Goal: Task Accomplishment & Management: Complete application form

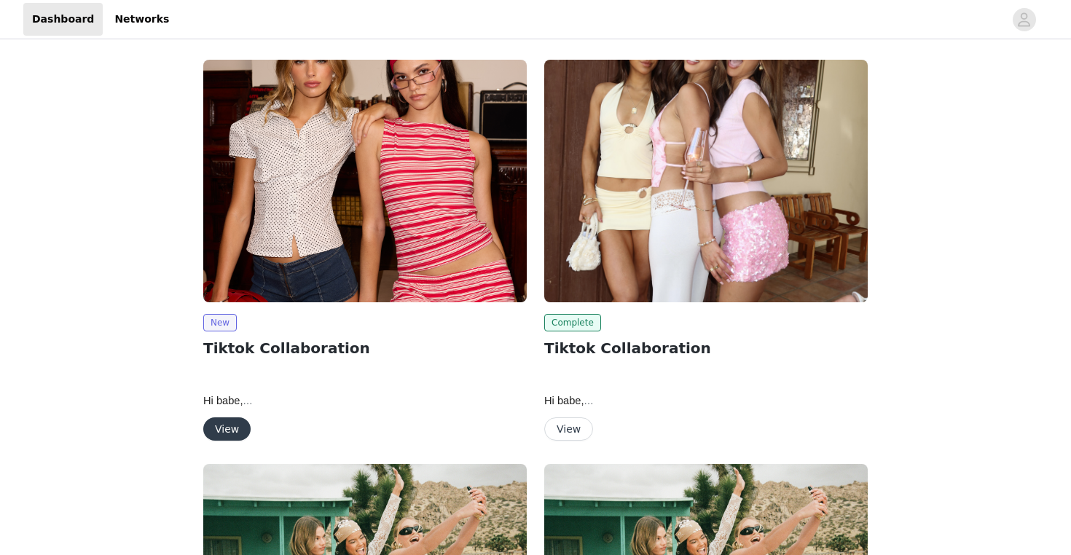
click at [232, 430] on button "View" at bounding box center [226, 428] width 47 height 23
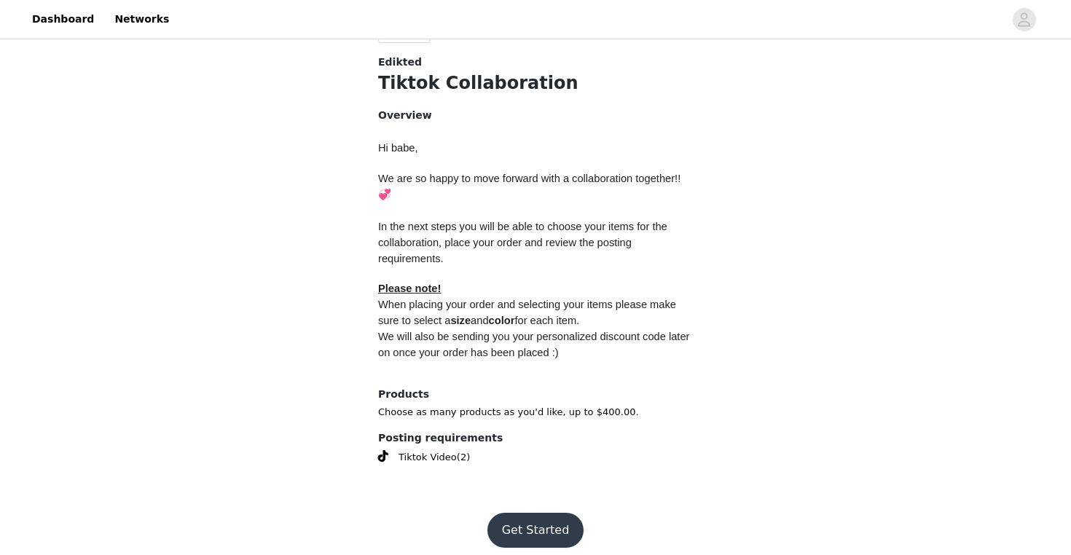
click at [524, 513] on button "Get Started" at bounding box center [535, 530] width 97 height 35
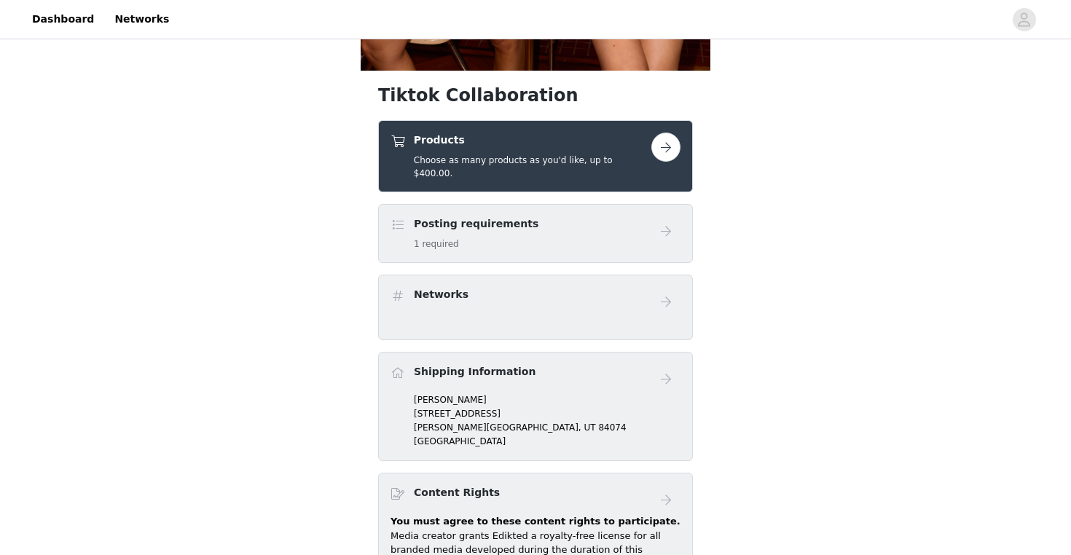
scroll to position [527, 0]
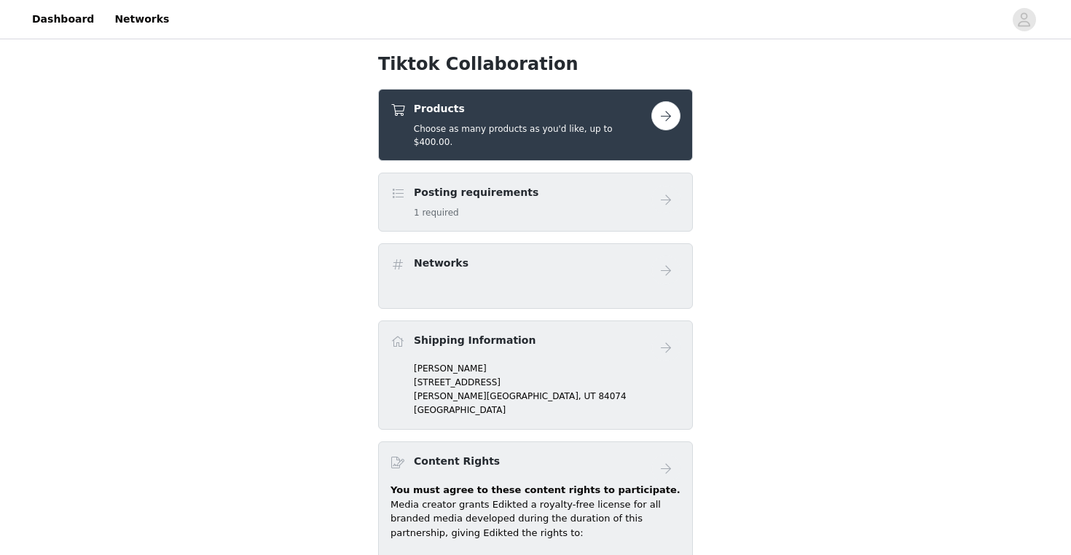
click at [665, 116] on button "button" at bounding box center [665, 115] width 29 height 29
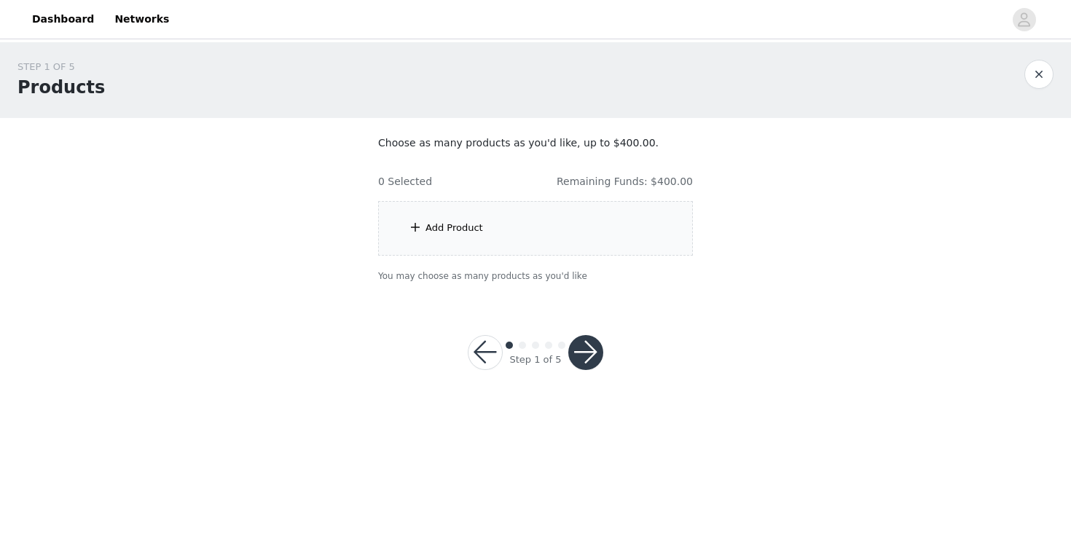
click at [602, 243] on div "Add Product" at bounding box center [535, 228] width 315 height 55
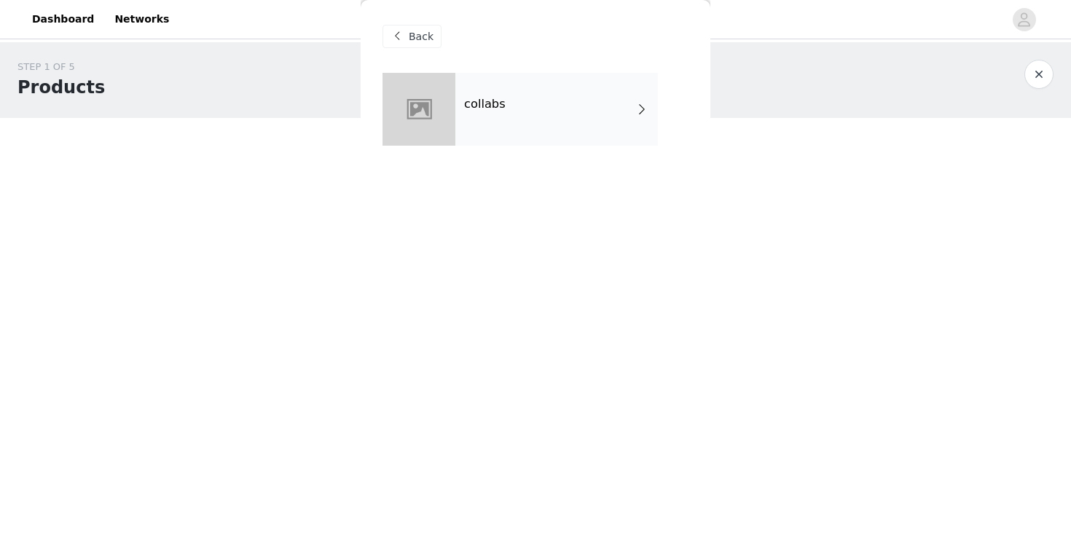
click at [542, 68] on div "Back" at bounding box center [535, 36] width 306 height 73
click at [543, 91] on div "collabs" at bounding box center [556, 109] width 202 height 73
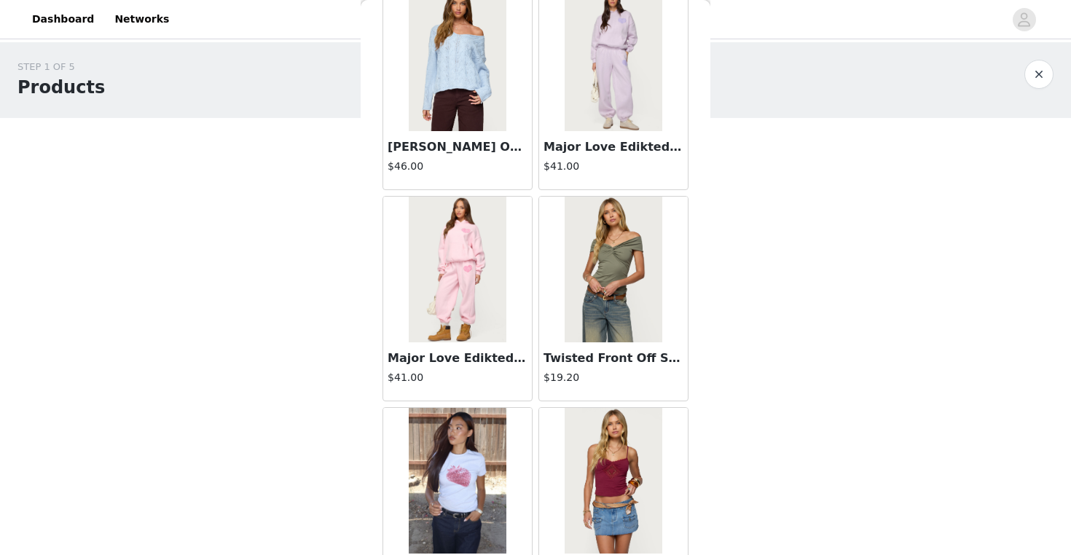
scroll to position [1039, 0]
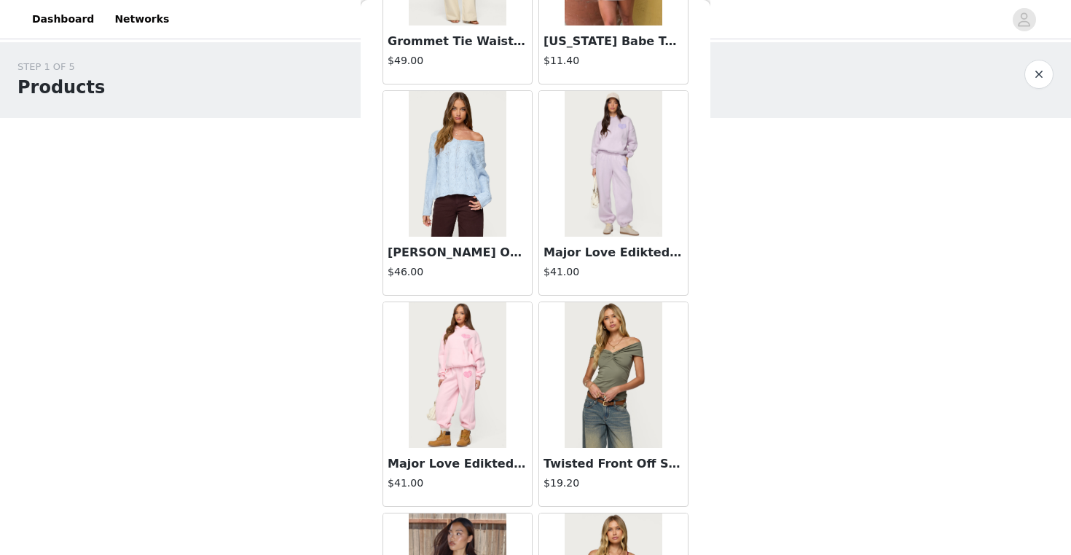
click at [489, 189] on img at bounding box center [457, 164] width 97 height 146
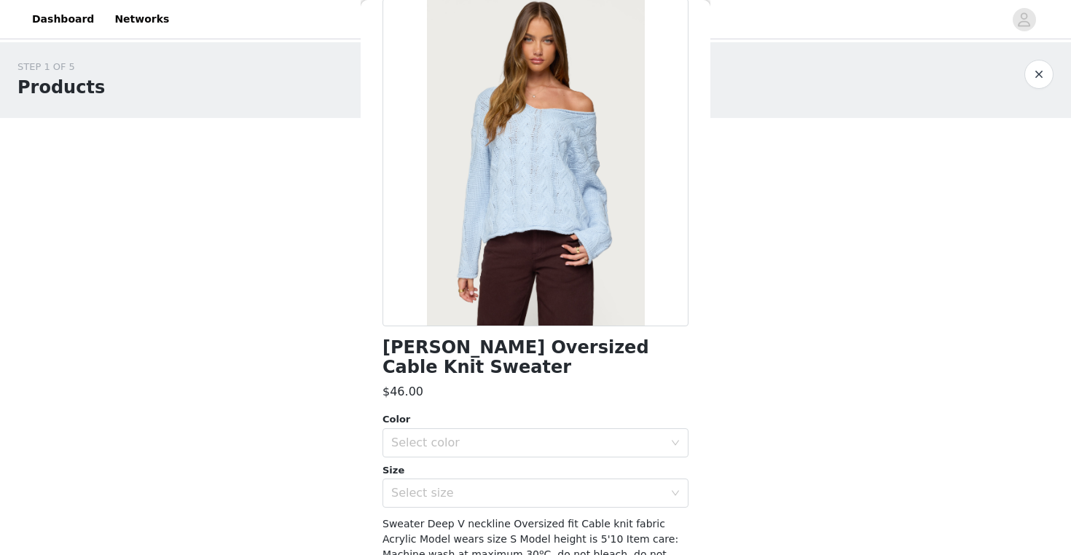
scroll to position [90, 0]
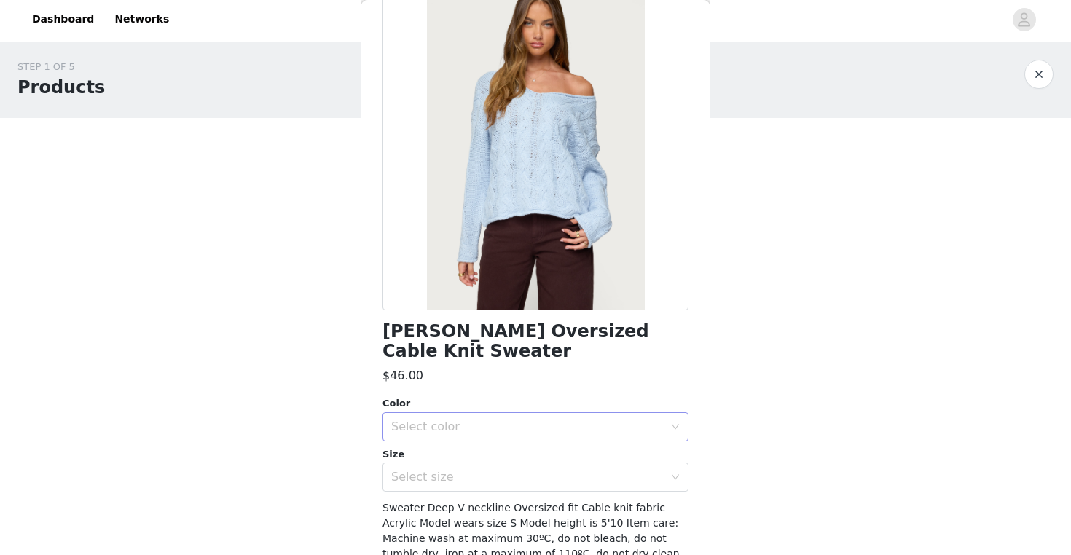
click at [506, 420] on div "Select color" at bounding box center [527, 427] width 272 height 15
click at [498, 435] on li "LIGHT BLUE" at bounding box center [535, 438] width 306 height 23
click at [486, 467] on div "Select size" at bounding box center [530, 477] width 279 height 28
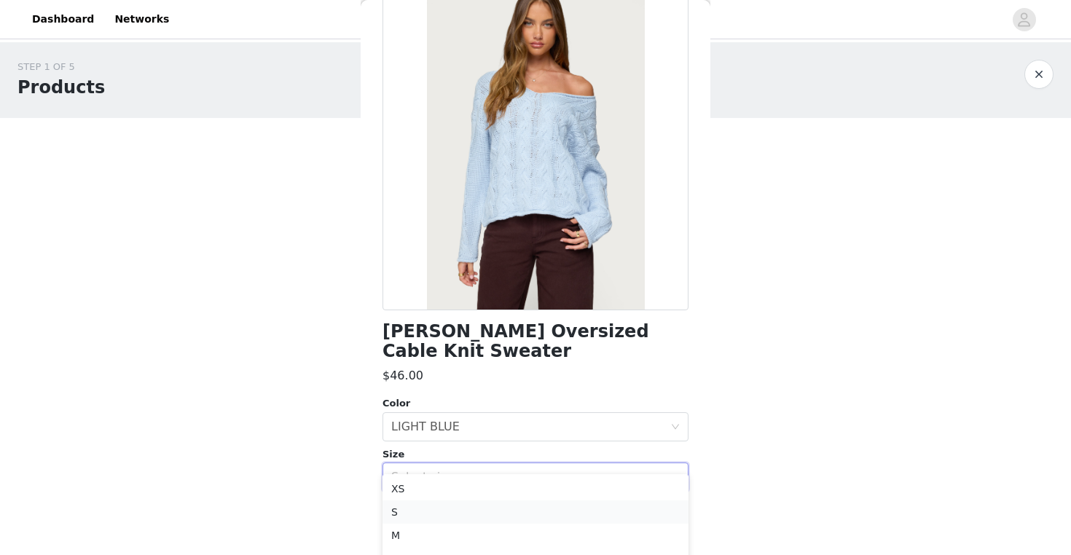
click at [484, 515] on li "S" at bounding box center [535, 511] width 306 height 23
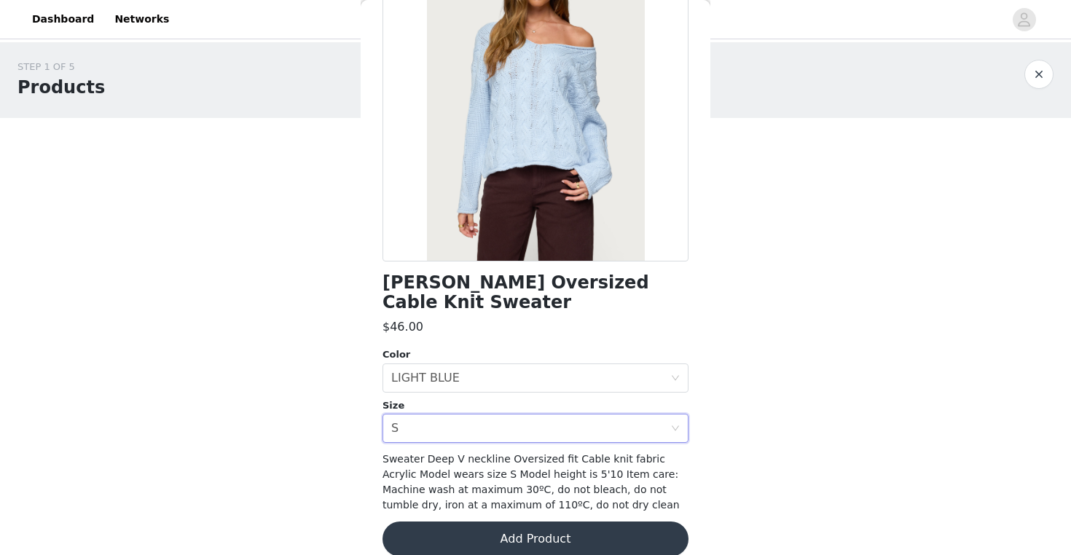
scroll to position [138, 0]
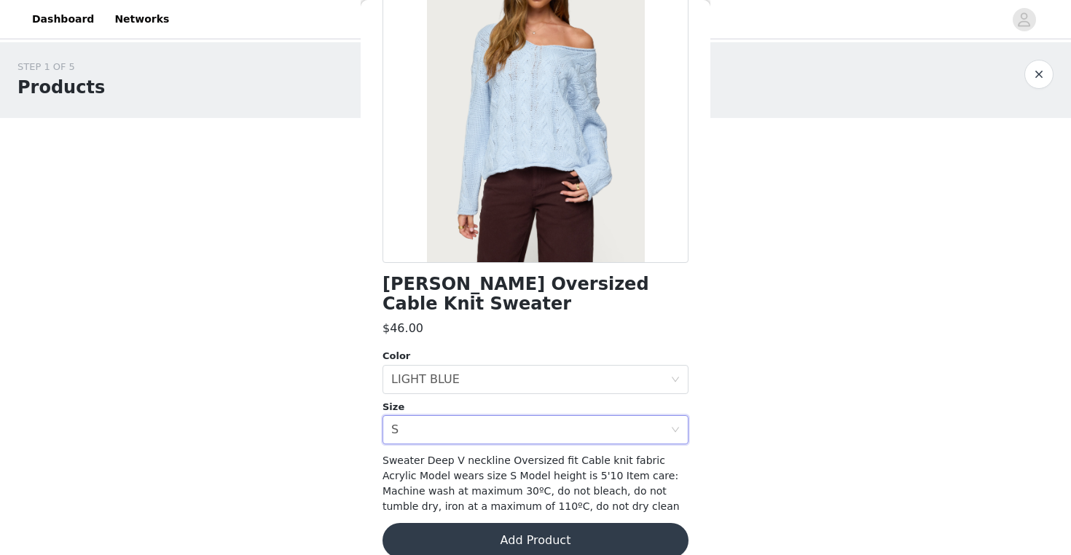
click at [513, 523] on button "Add Product" at bounding box center [535, 540] width 306 height 35
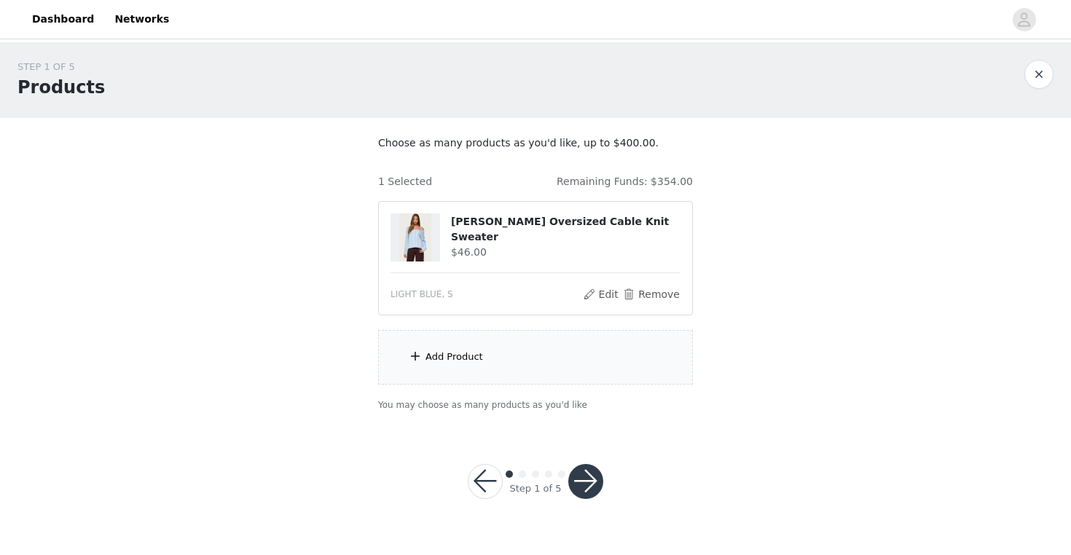
click at [573, 363] on div "Add Product" at bounding box center [535, 357] width 315 height 55
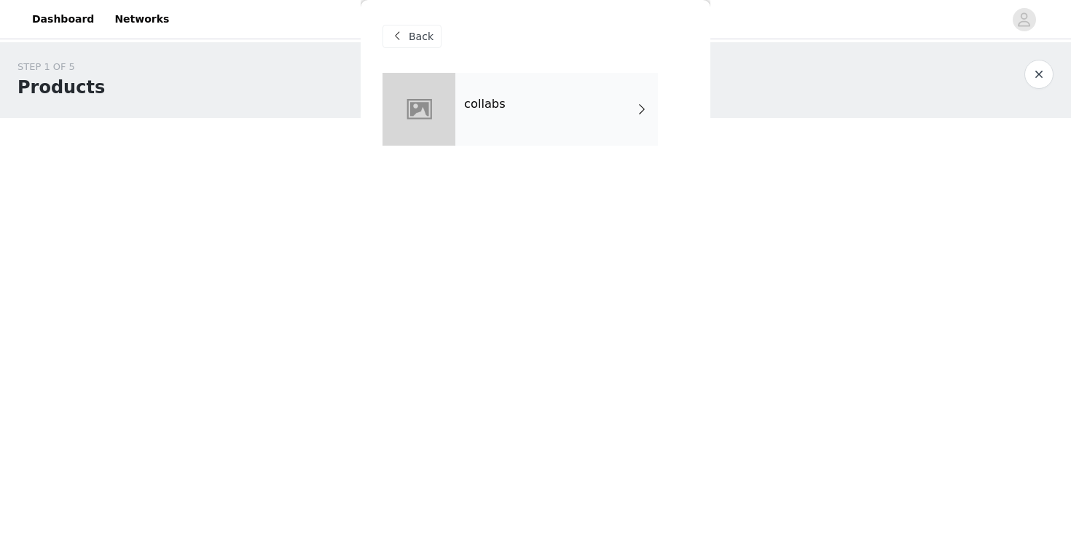
click at [587, 135] on div "collabs" at bounding box center [556, 109] width 202 height 73
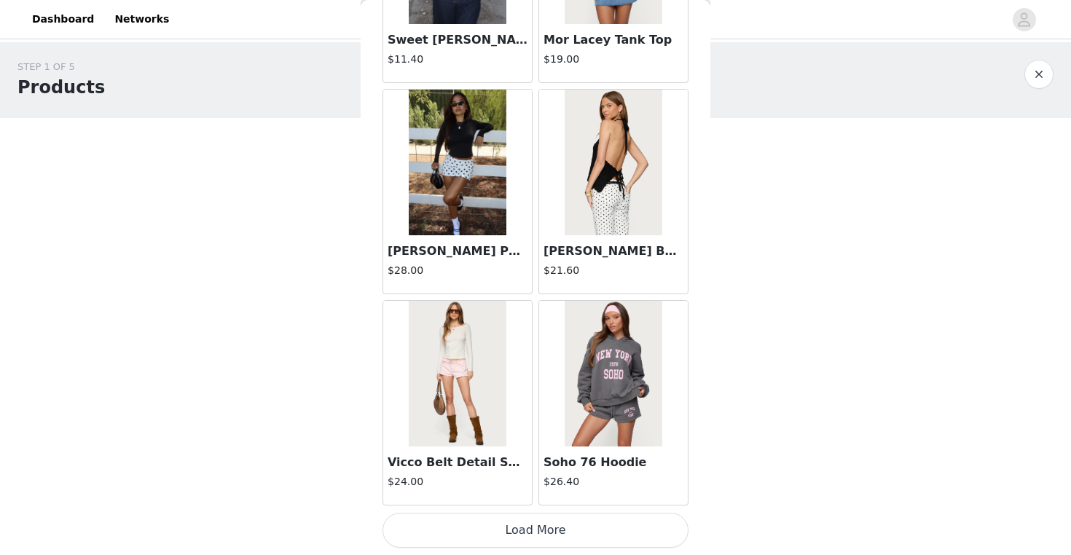
scroll to position [0, 0]
click at [511, 524] on button "Load More" at bounding box center [535, 530] width 306 height 35
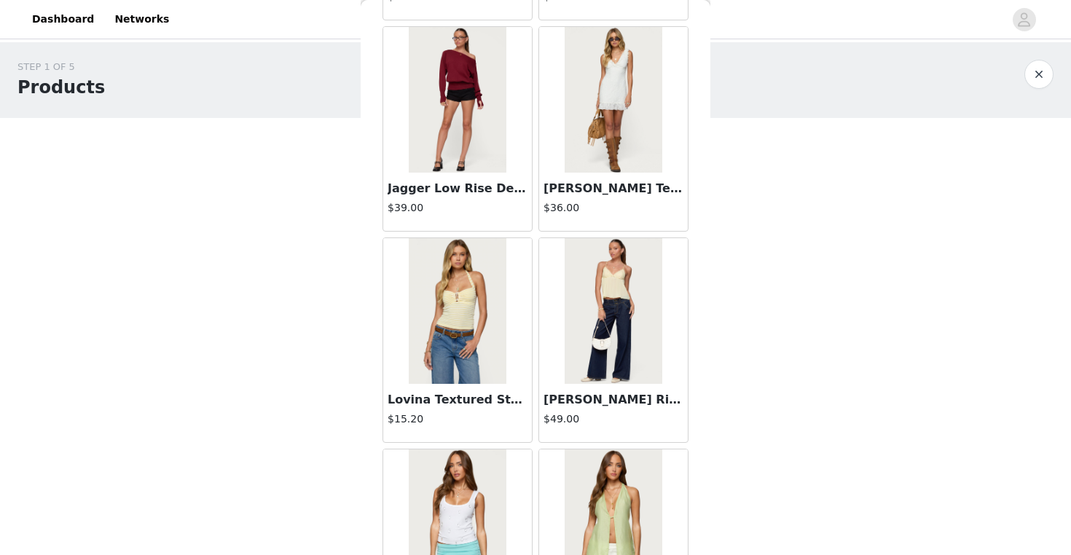
scroll to position [2585, 0]
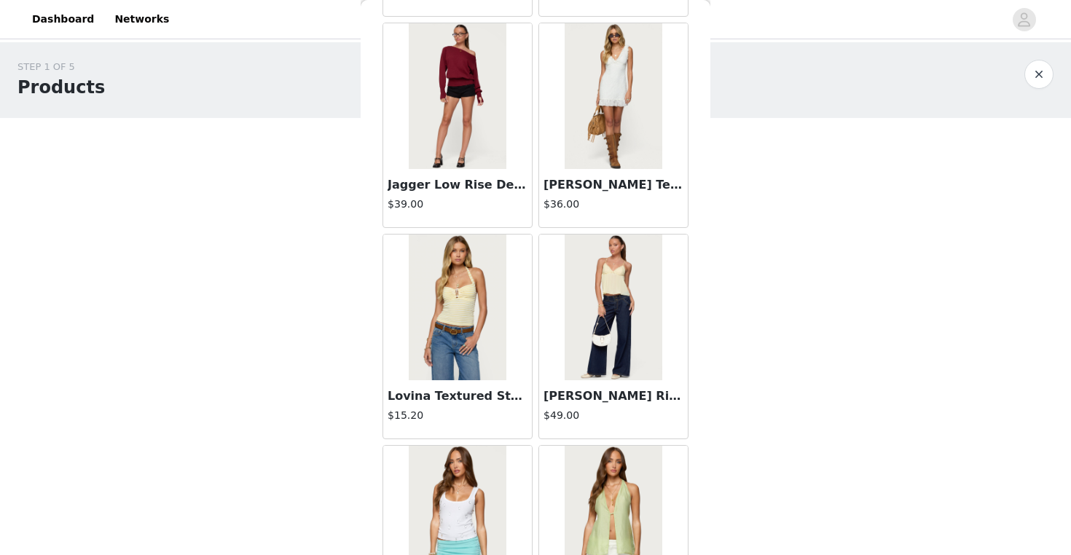
click at [622, 350] on img at bounding box center [613, 308] width 97 height 146
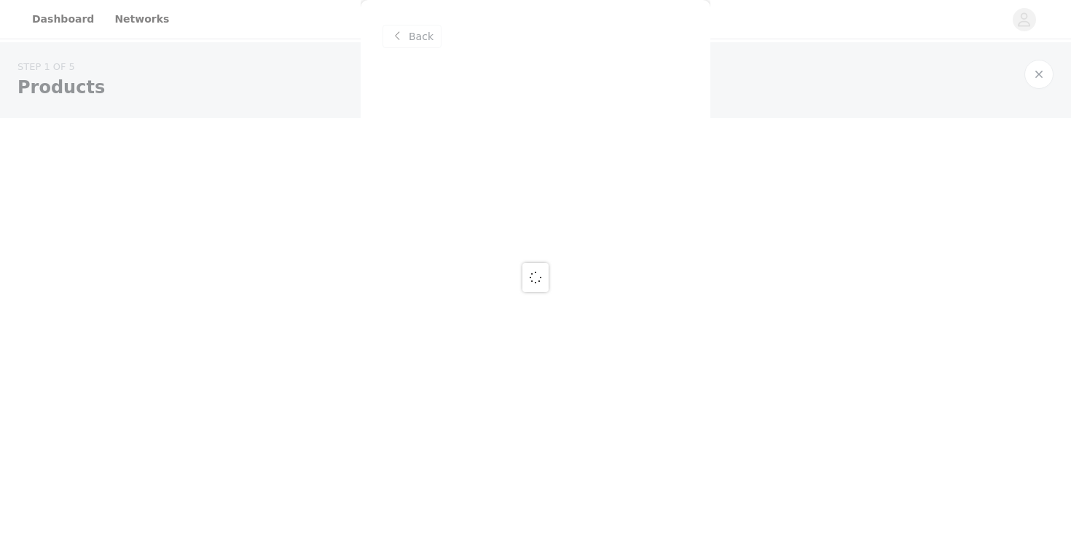
scroll to position [0, 0]
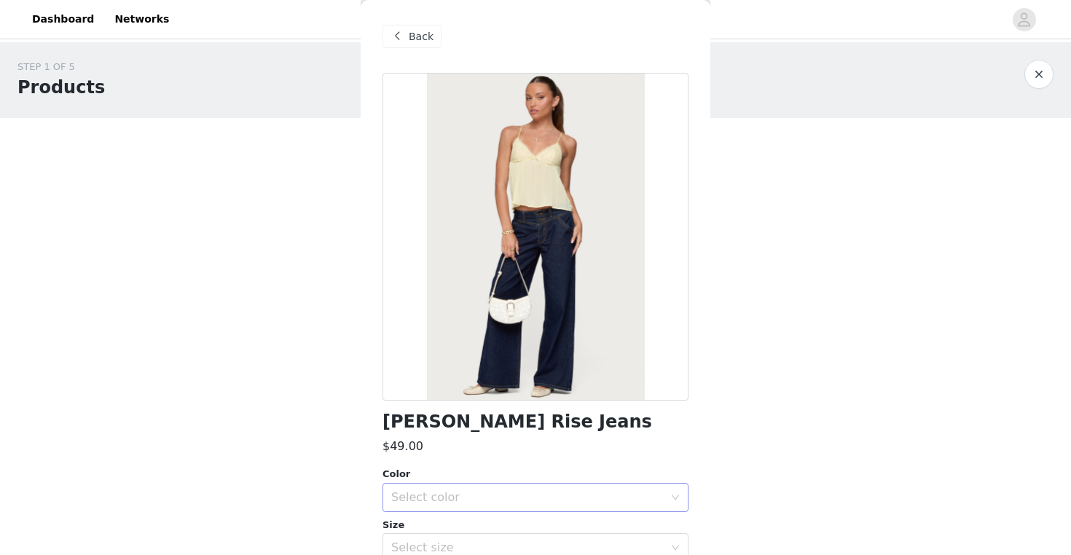
click at [444, 504] on div "Select color" at bounding box center [530, 498] width 279 height 28
click at [438, 531] on li "BLUE" at bounding box center [535, 528] width 306 height 23
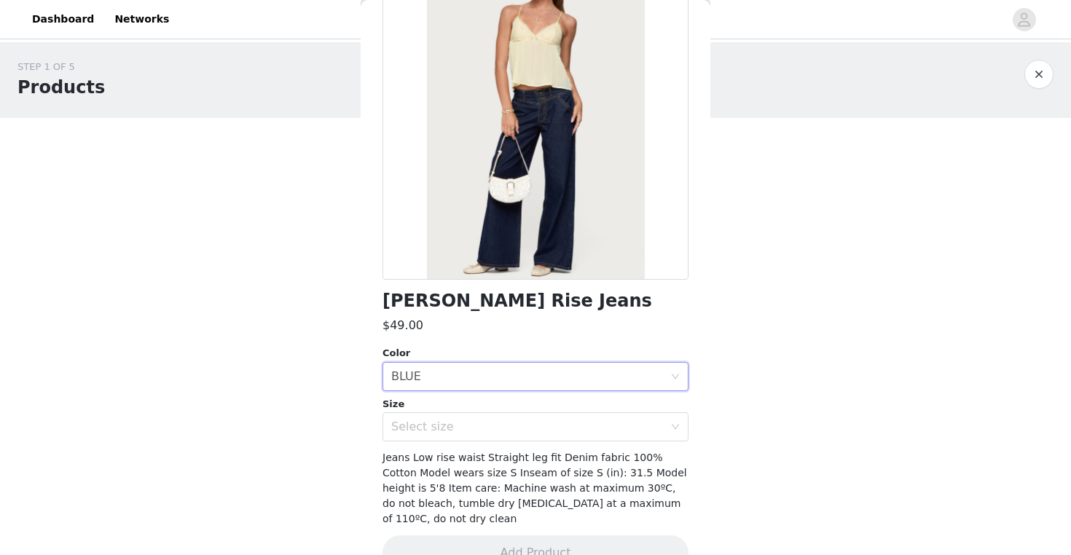
scroll to position [123, 0]
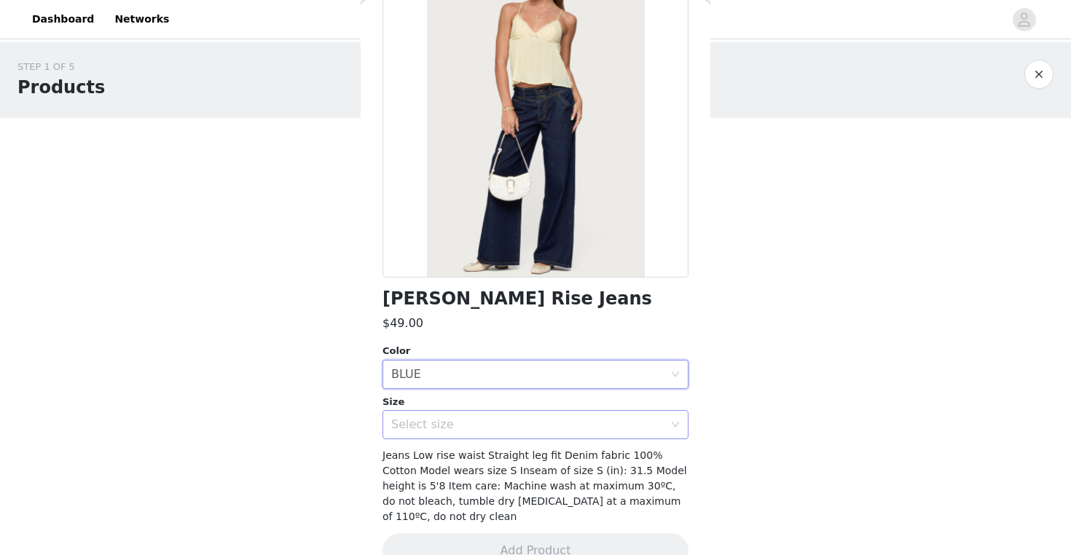
click at [498, 417] on div "Select size" at bounding box center [527, 424] width 272 height 15
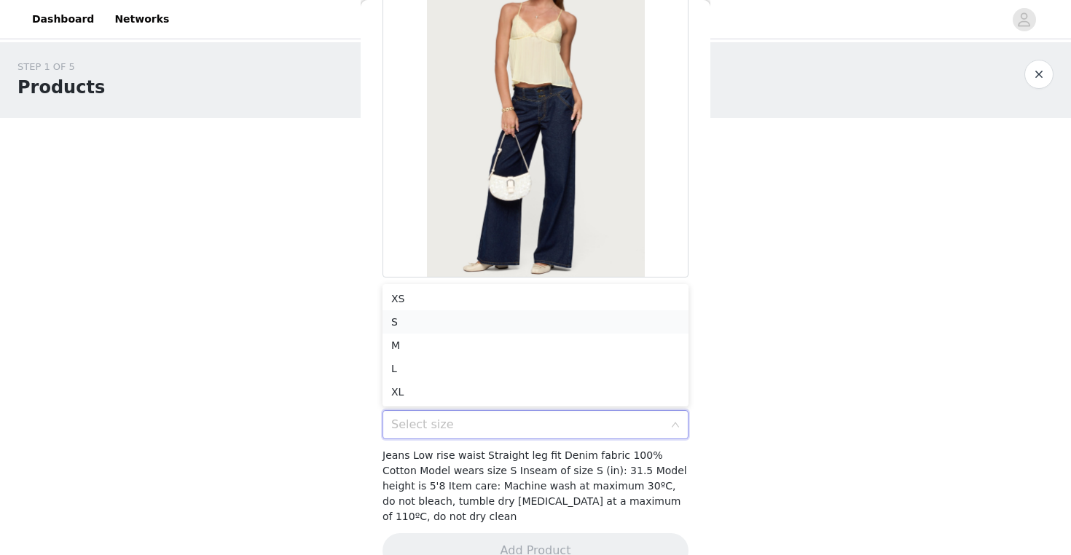
click at [447, 318] on li "S" at bounding box center [535, 321] width 306 height 23
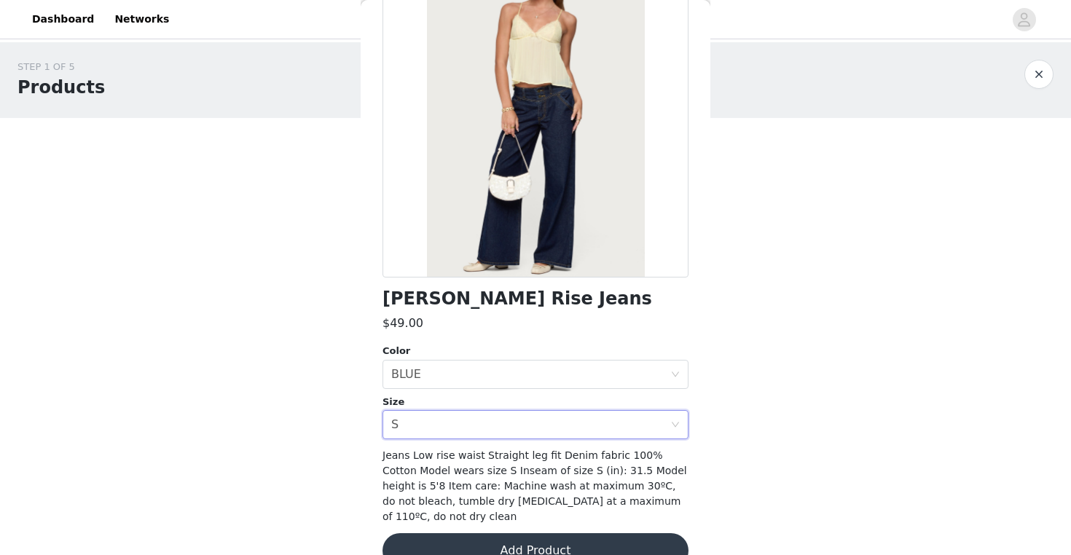
click at [486, 533] on button "Add Product" at bounding box center [535, 550] width 306 height 35
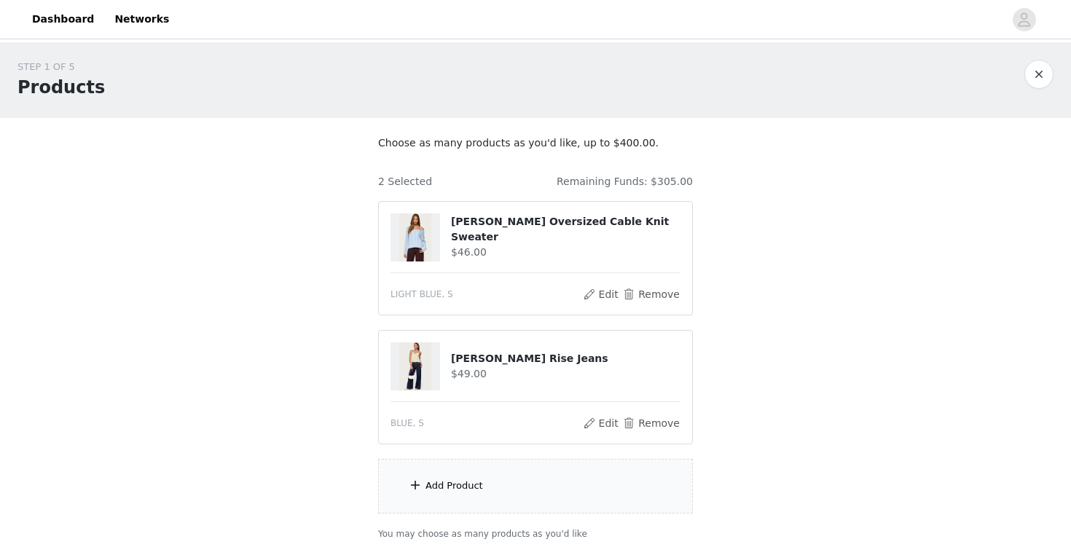
click at [506, 493] on div "Add Product" at bounding box center [535, 486] width 315 height 55
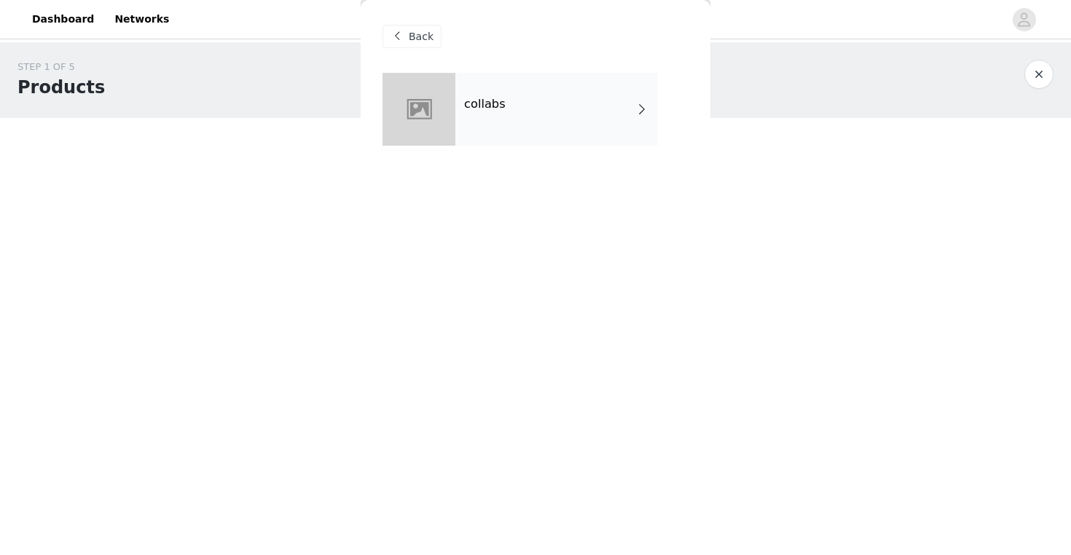
click at [540, 131] on div "collabs" at bounding box center [556, 109] width 202 height 73
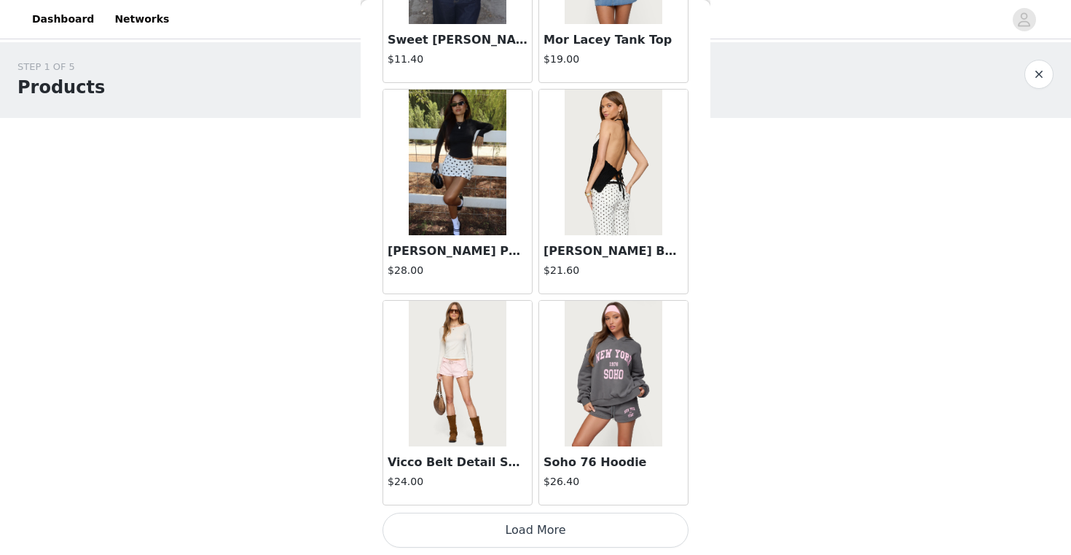
click at [494, 527] on button "Load More" at bounding box center [535, 530] width 306 height 35
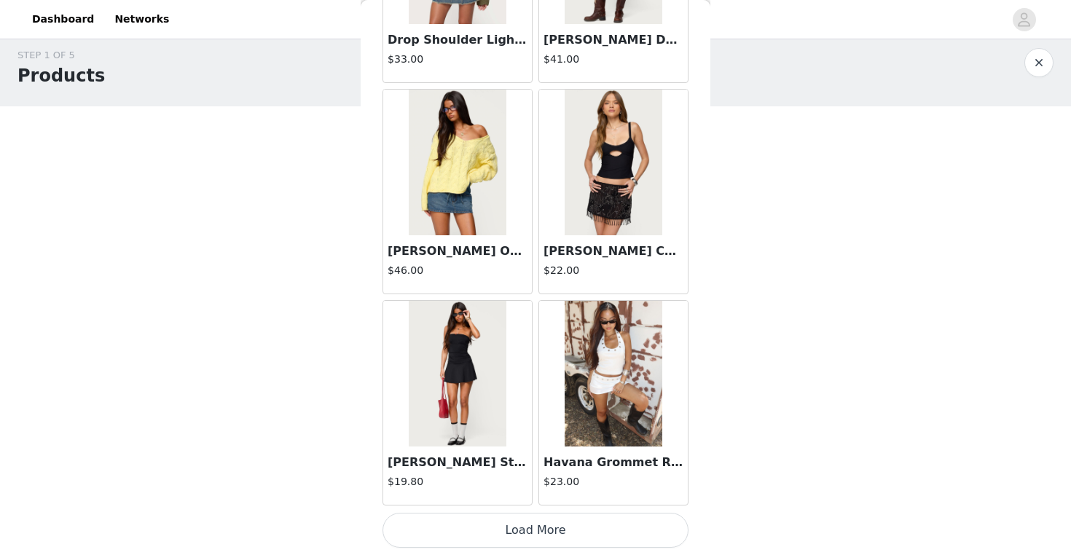
scroll to position [15, 0]
click at [515, 522] on button "Load More" at bounding box center [535, 530] width 306 height 35
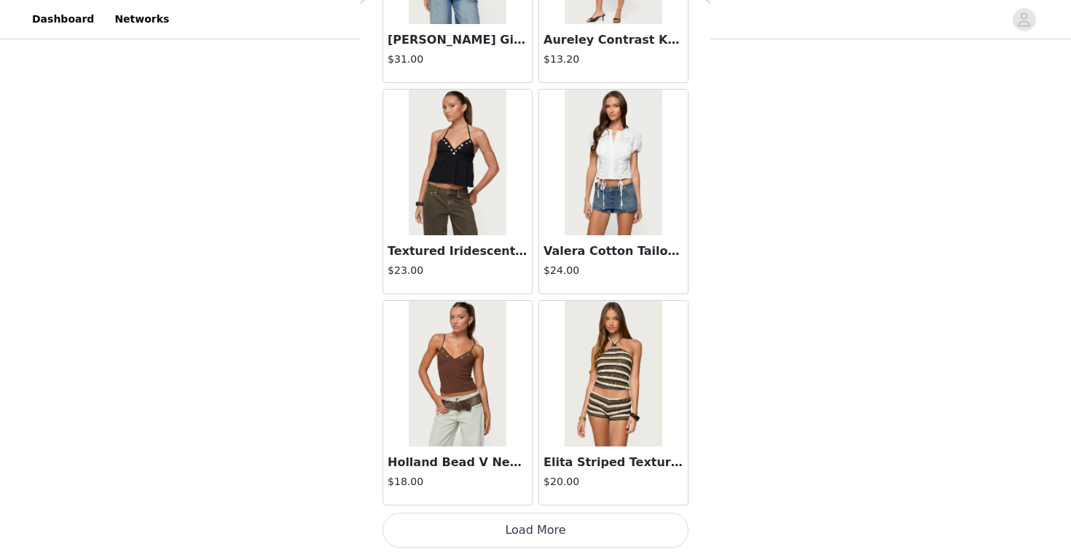
scroll to position [107, 0]
click at [526, 516] on button "Load More" at bounding box center [535, 530] width 306 height 35
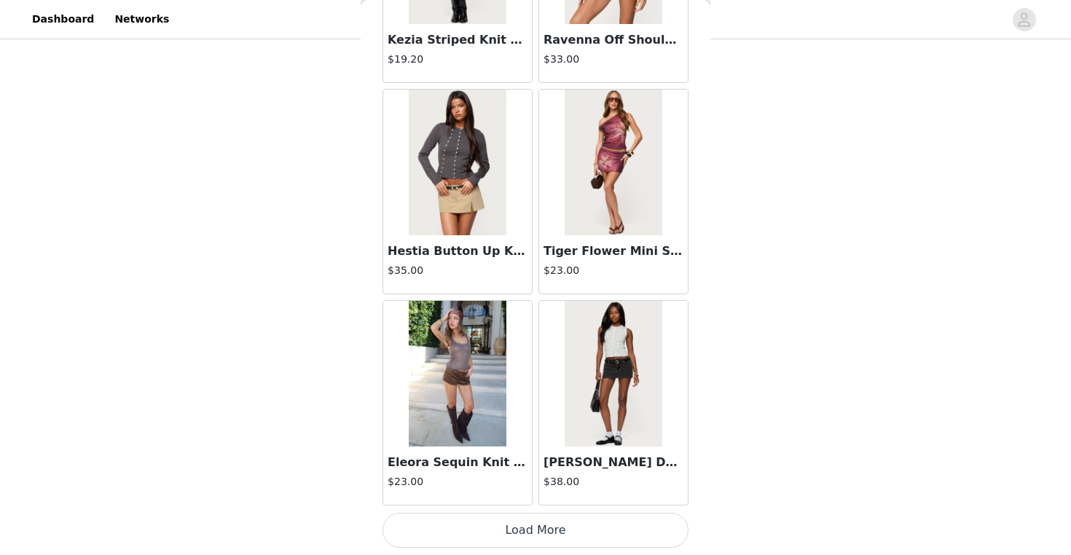
scroll to position [8011, 0]
click at [497, 530] on button "Load More" at bounding box center [535, 530] width 306 height 35
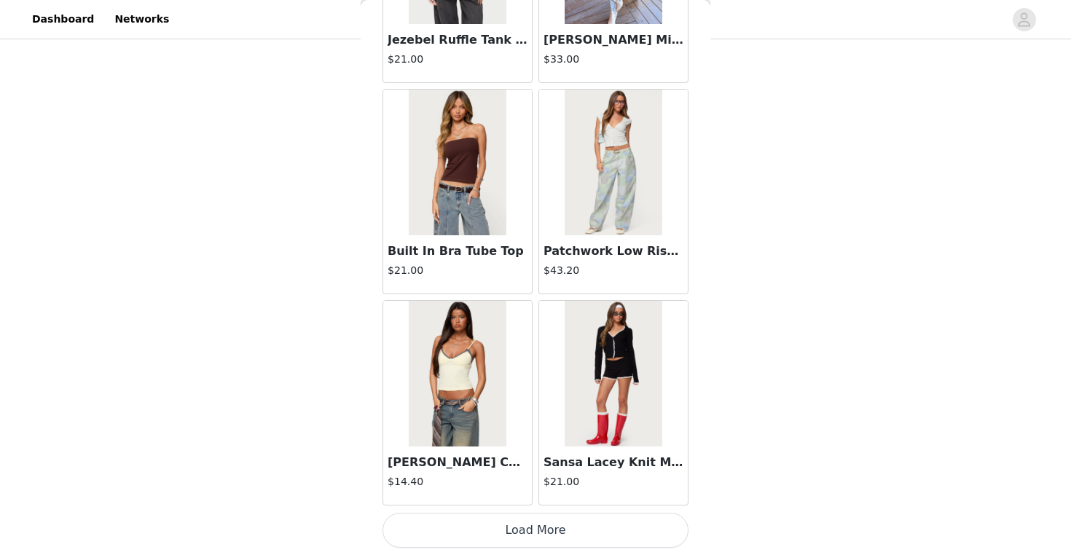
scroll to position [107, 0]
click at [497, 525] on button "Load More" at bounding box center [535, 530] width 306 height 35
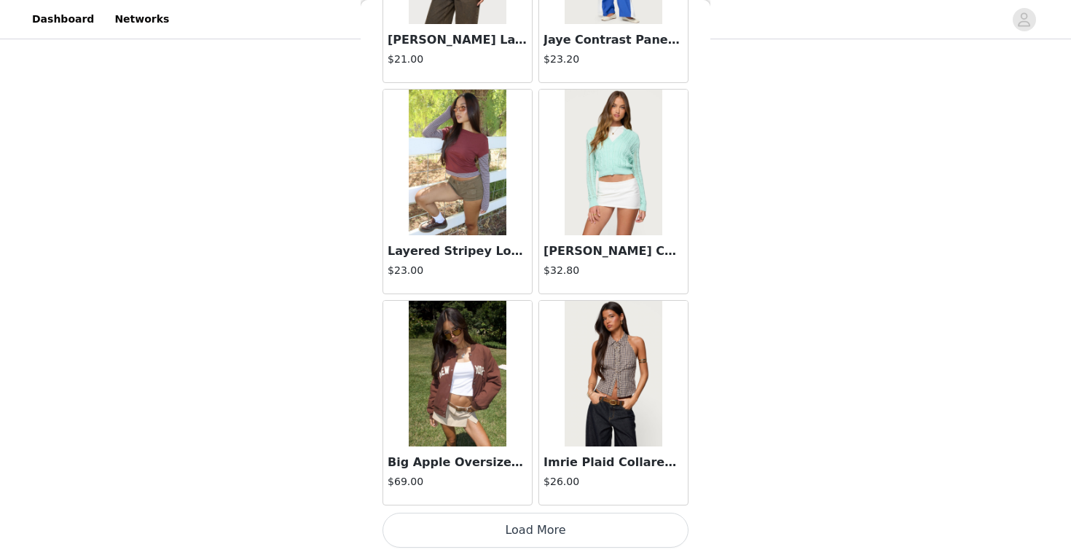
click at [546, 521] on button "Load More" at bounding box center [535, 530] width 306 height 35
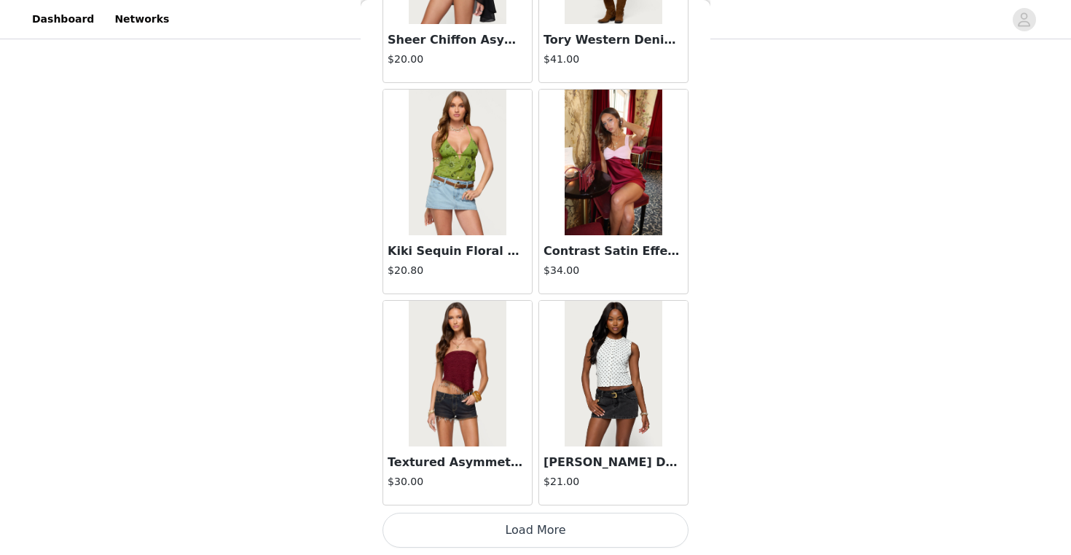
scroll to position [14348, 0]
click at [595, 523] on button "Load More" at bounding box center [535, 530] width 306 height 35
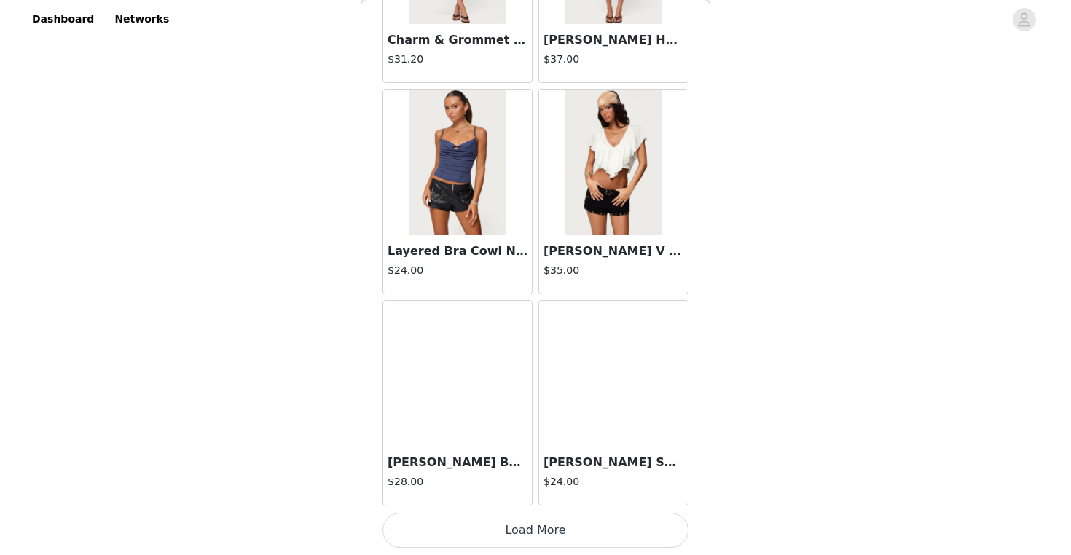
scroll to position [16460, 0]
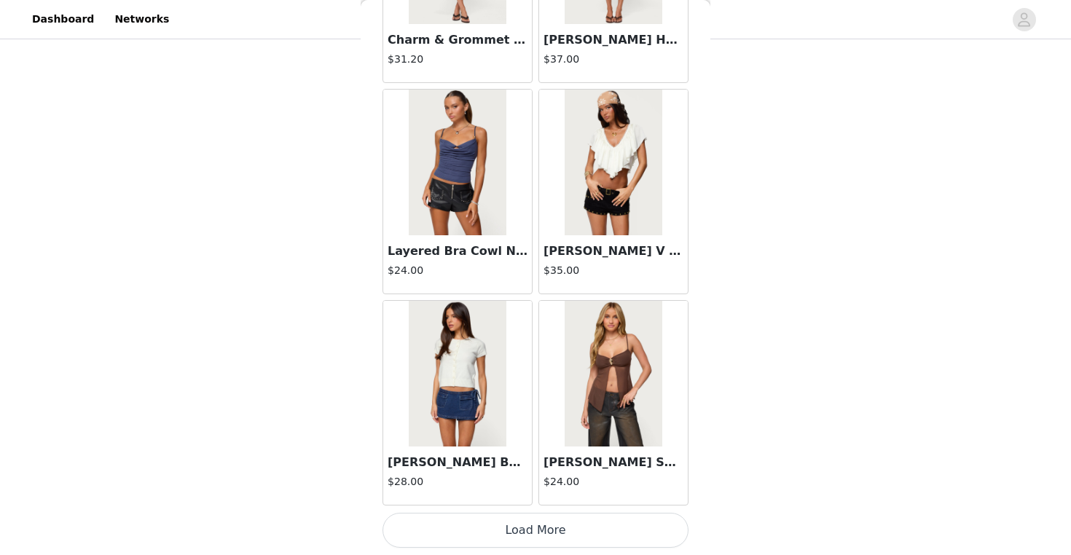
click at [520, 538] on button "Load More" at bounding box center [535, 530] width 306 height 35
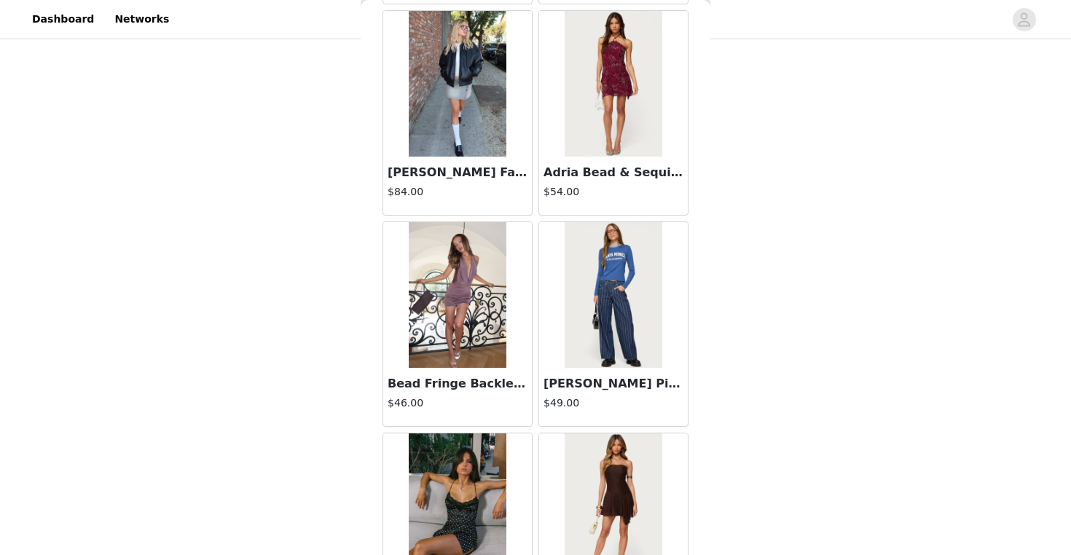
scroll to position [17607, 0]
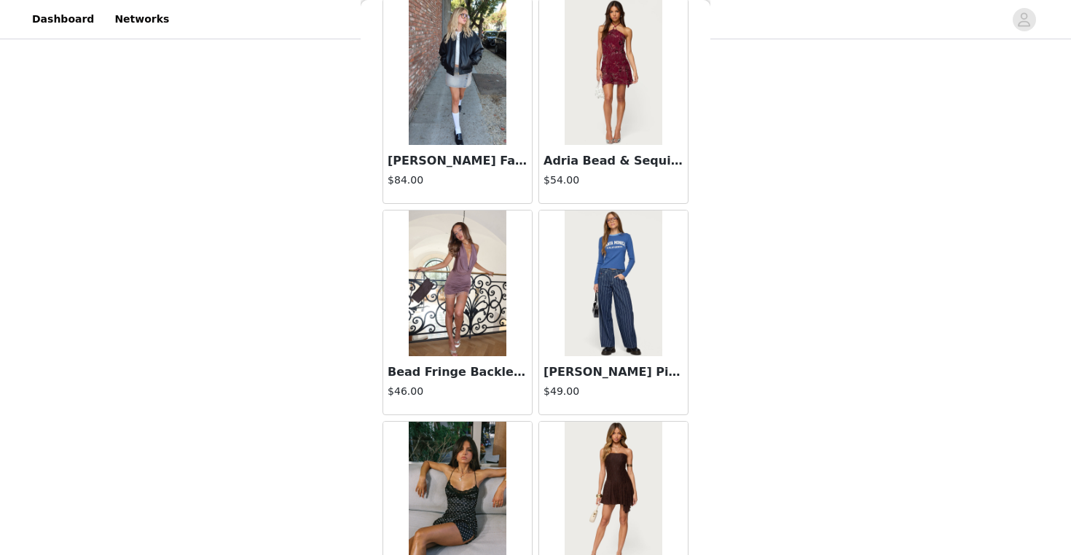
click at [628, 350] on img at bounding box center [613, 284] width 97 height 146
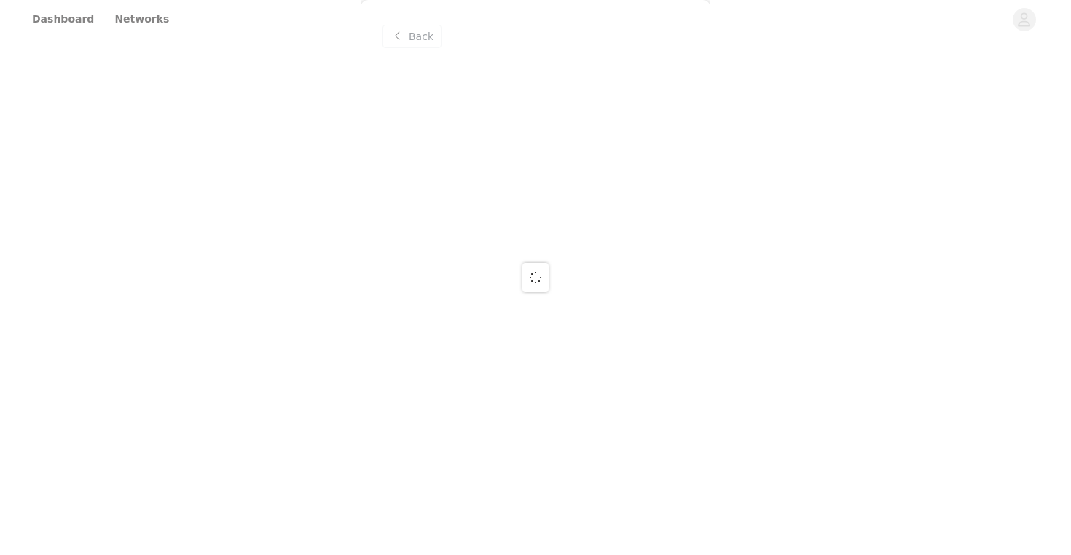
scroll to position [0, 0]
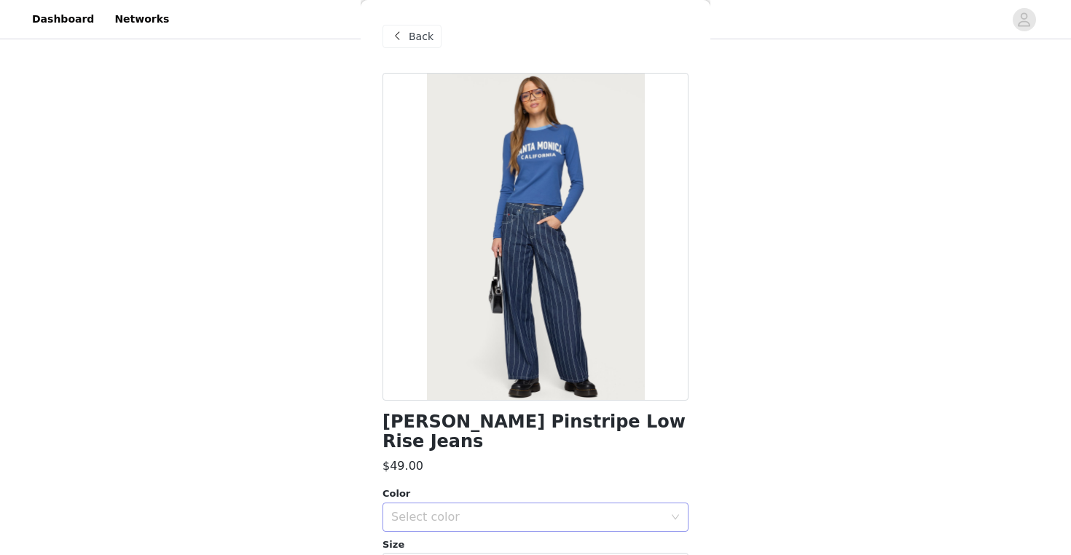
click at [484, 503] on div "Select color" at bounding box center [530, 517] width 279 height 28
click at [476, 524] on li "DARK BLUE" at bounding box center [535, 528] width 306 height 23
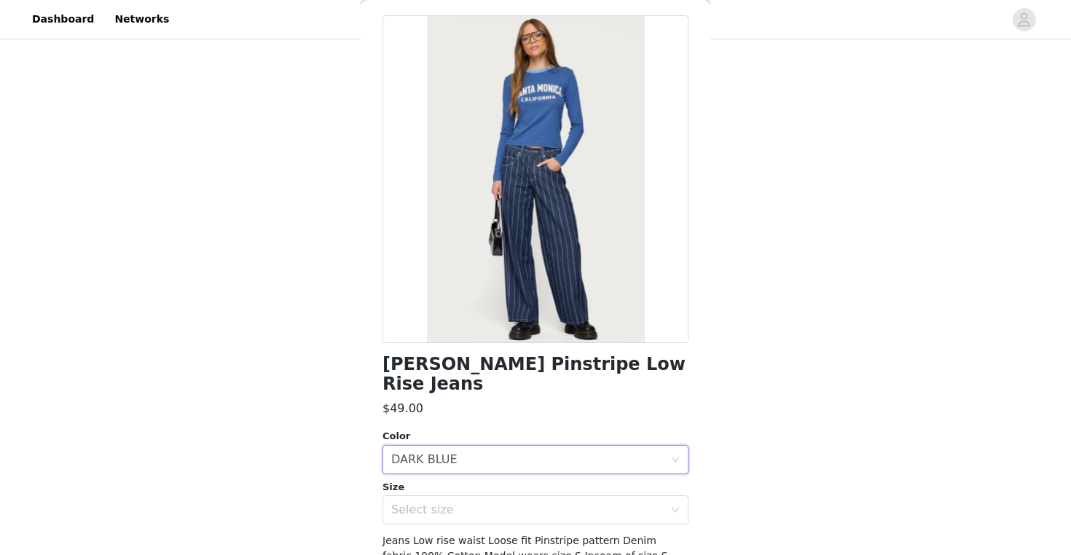
scroll to position [59, 0]
click at [509, 501] on div "Select size" at bounding box center [527, 508] width 272 height 15
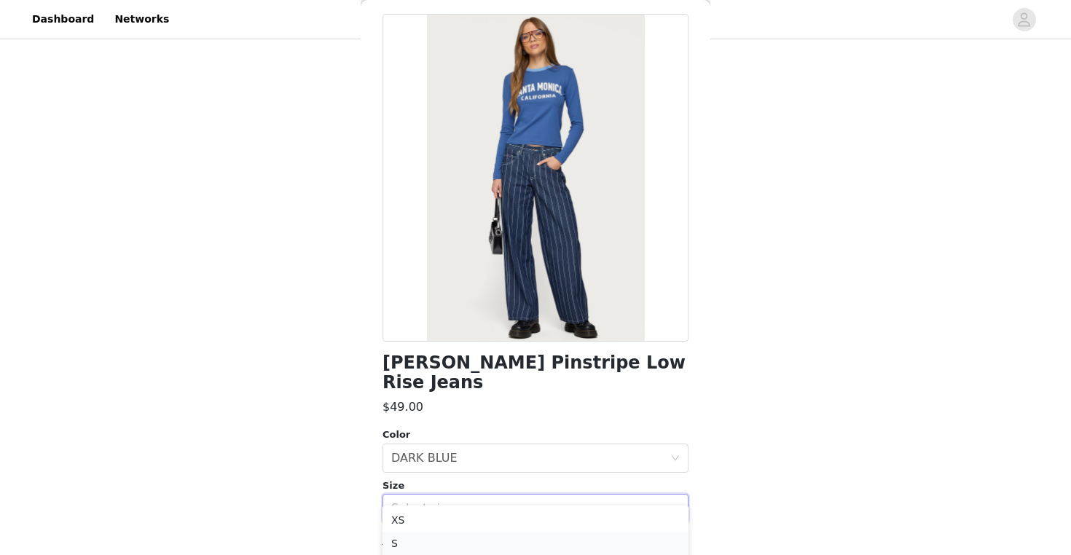
click at [477, 541] on li "S" at bounding box center [535, 543] width 306 height 23
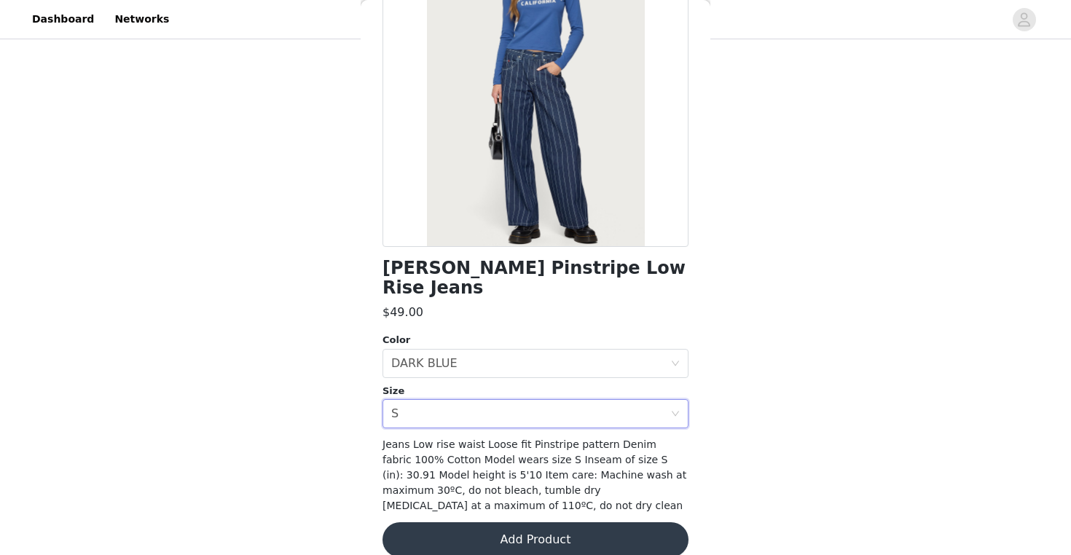
scroll to position [153, 0]
click at [498, 500] on div "[PERSON_NAME] Pinstripe Low Rise Jeans $49.00 Color Select color DARK BLUE Size…" at bounding box center [535, 248] width 306 height 656
click at [502, 523] on button "Add Product" at bounding box center [535, 540] width 306 height 35
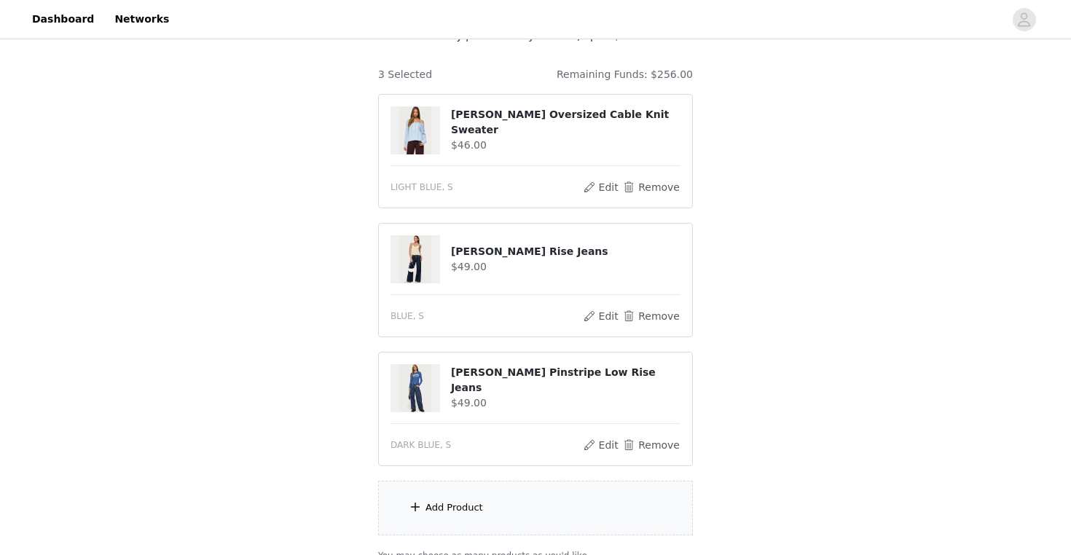
click at [505, 515] on div "Add Product" at bounding box center [535, 508] width 315 height 55
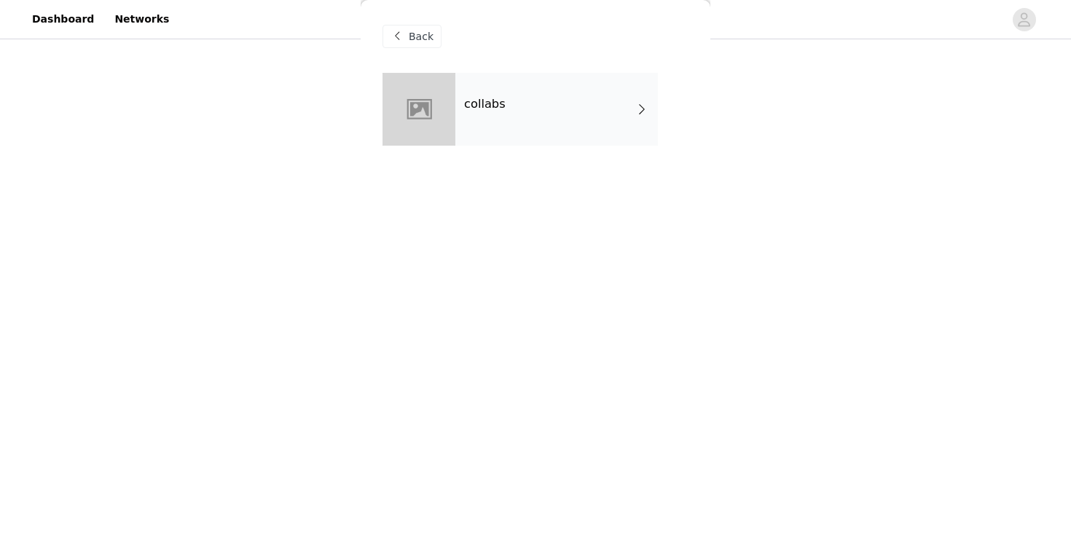
click at [556, 131] on div "collabs" at bounding box center [556, 109] width 202 height 73
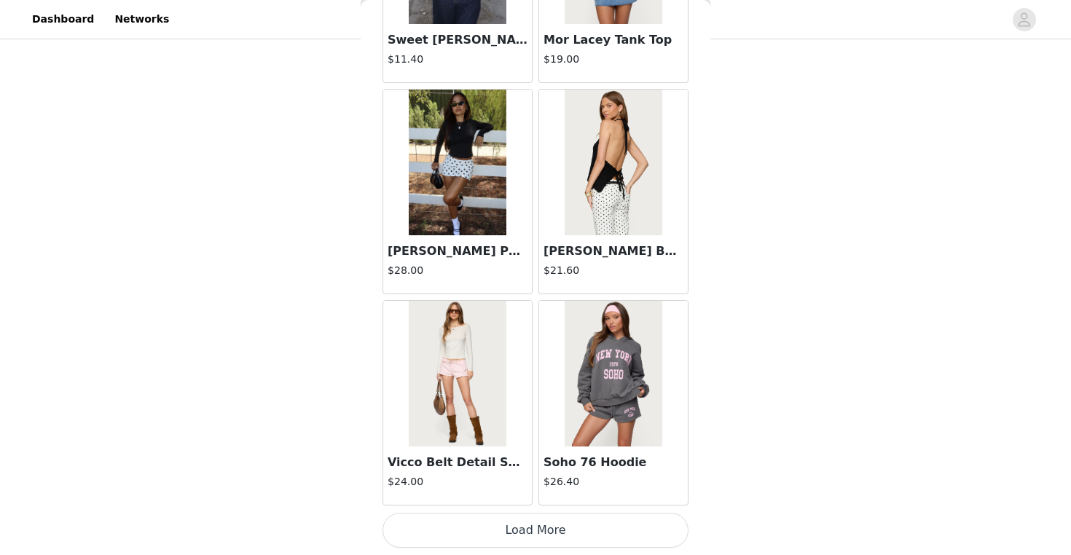
scroll to position [1674, 0]
click at [446, 527] on button "Load More" at bounding box center [535, 530] width 306 height 35
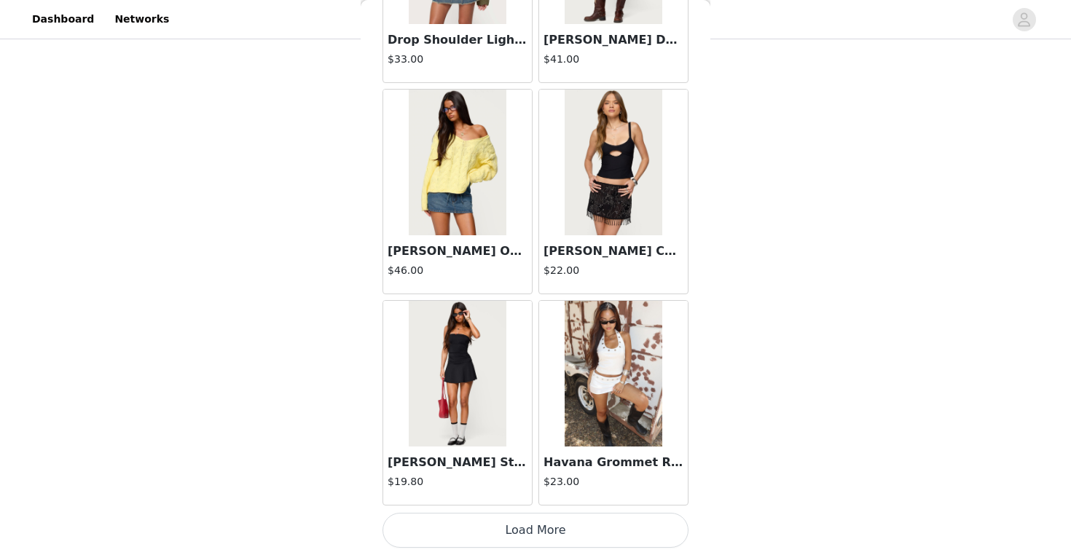
click at [527, 530] on button "Load More" at bounding box center [535, 530] width 306 height 35
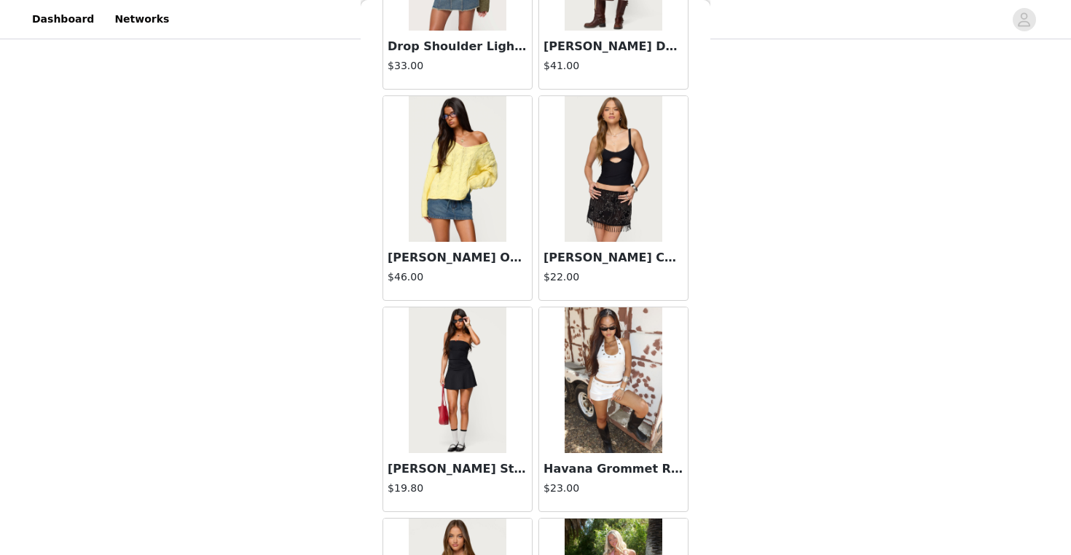
scroll to position [236, 0]
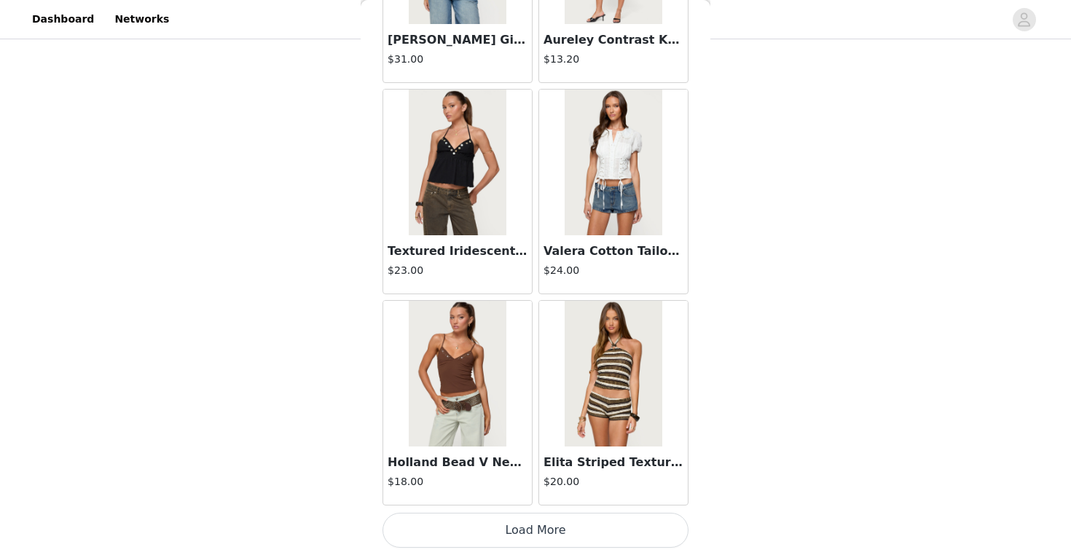
click at [534, 520] on button "Load More" at bounding box center [535, 530] width 306 height 35
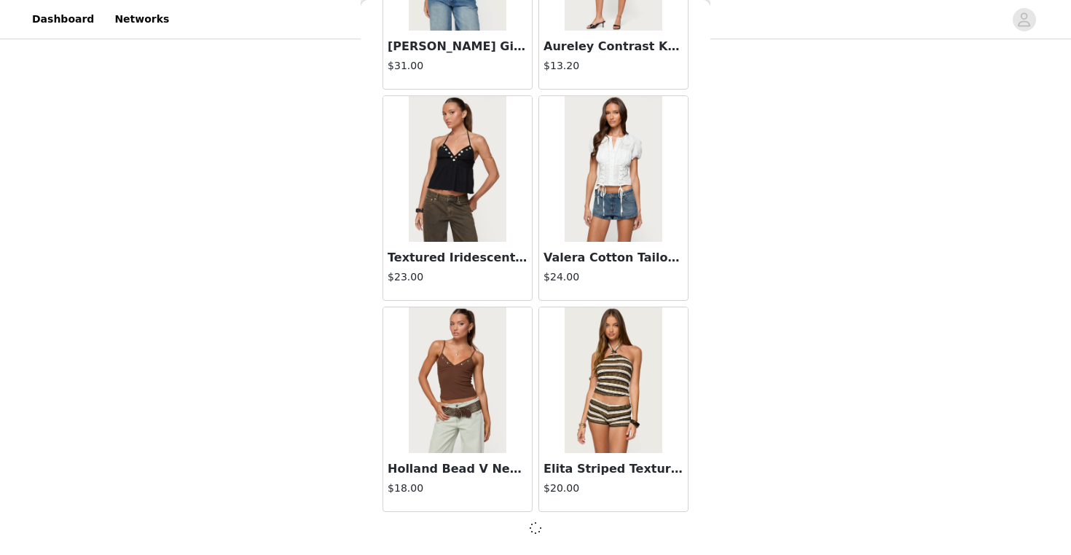
scroll to position [5892, 0]
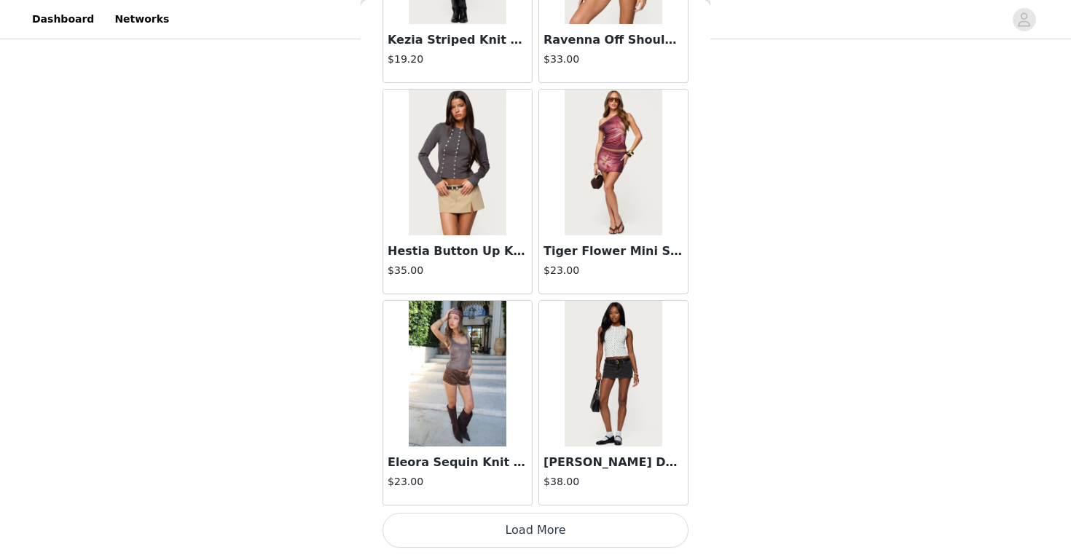
click at [495, 522] on button "Load More" at bounding box center [535, 530] width 306 height 35
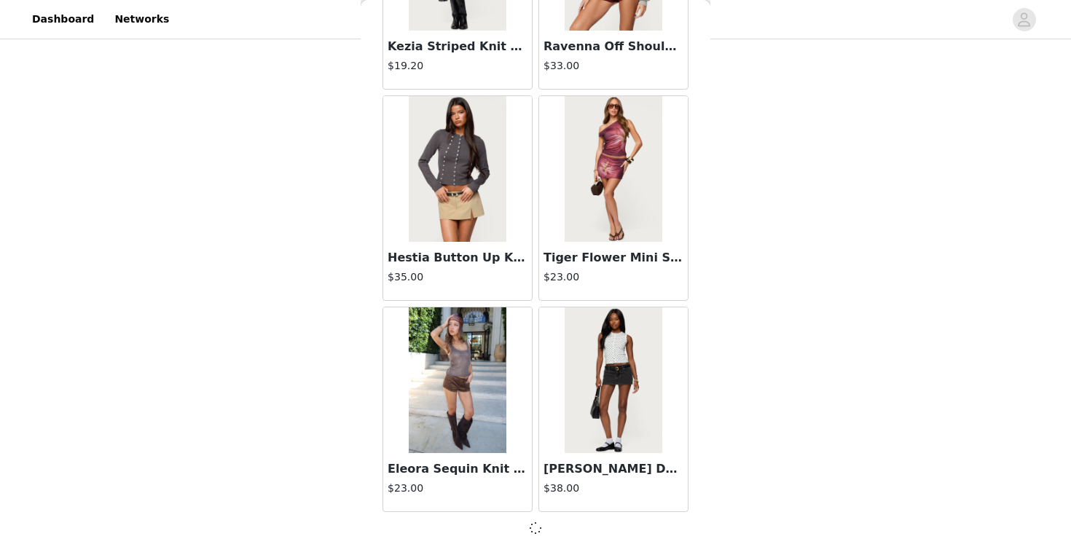
scroll to position [8004, 0]
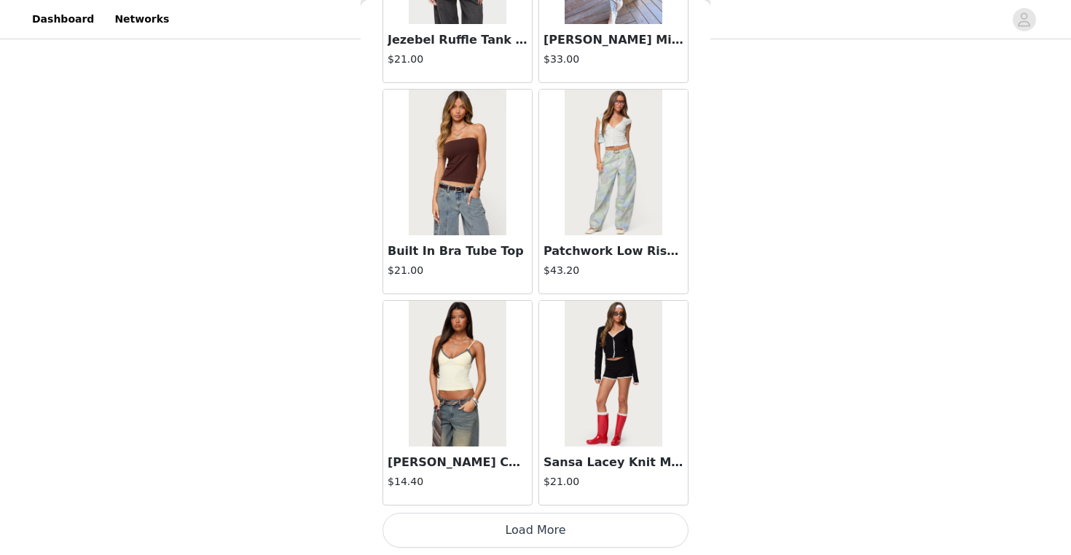
click at [549, 523] on button "Load More" at bounding box center [535, 530] width 306 height 35
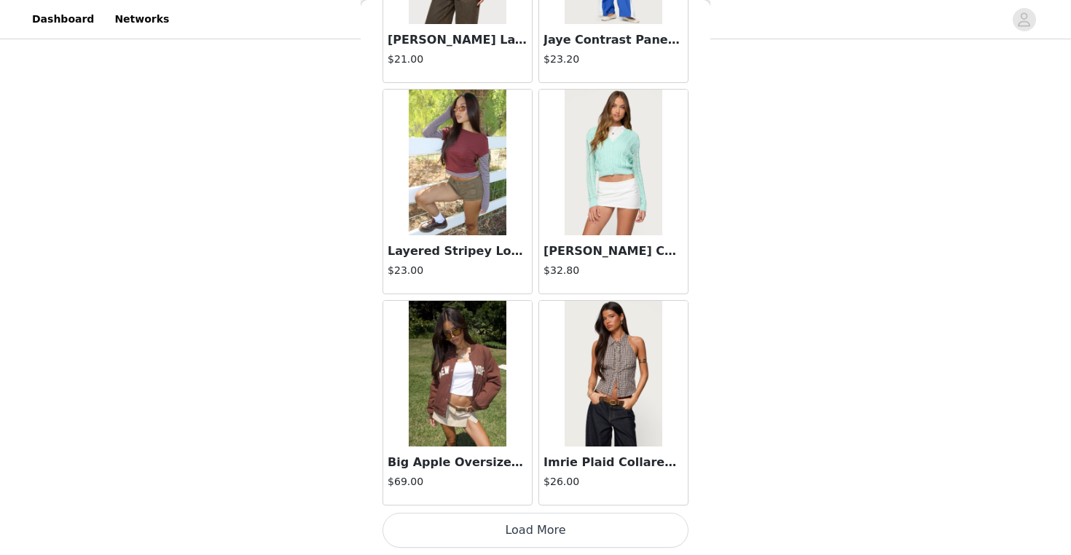
click at [504, 532] on button "Load More" at bounding box center [535, 530] width 306 height 35
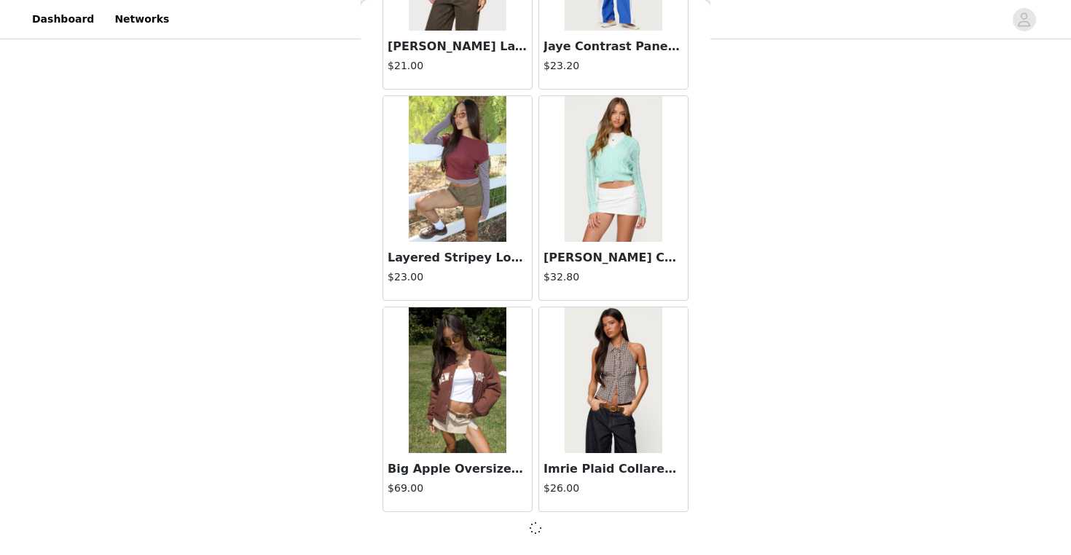
scroll to position [12229, 0]
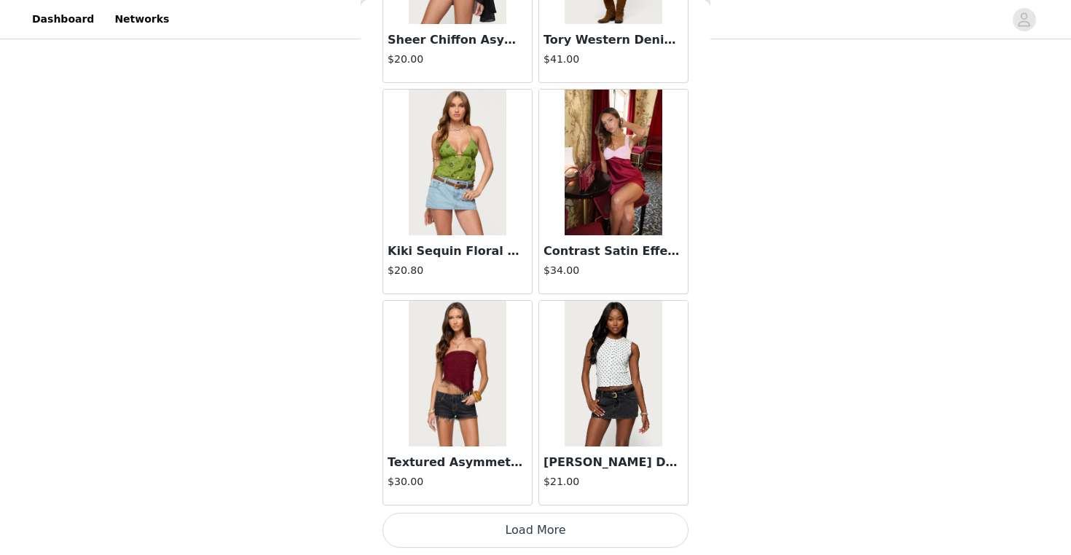
click at [522, 522] on button "Load More" at bounding box center [535, 530] width 306 height 35
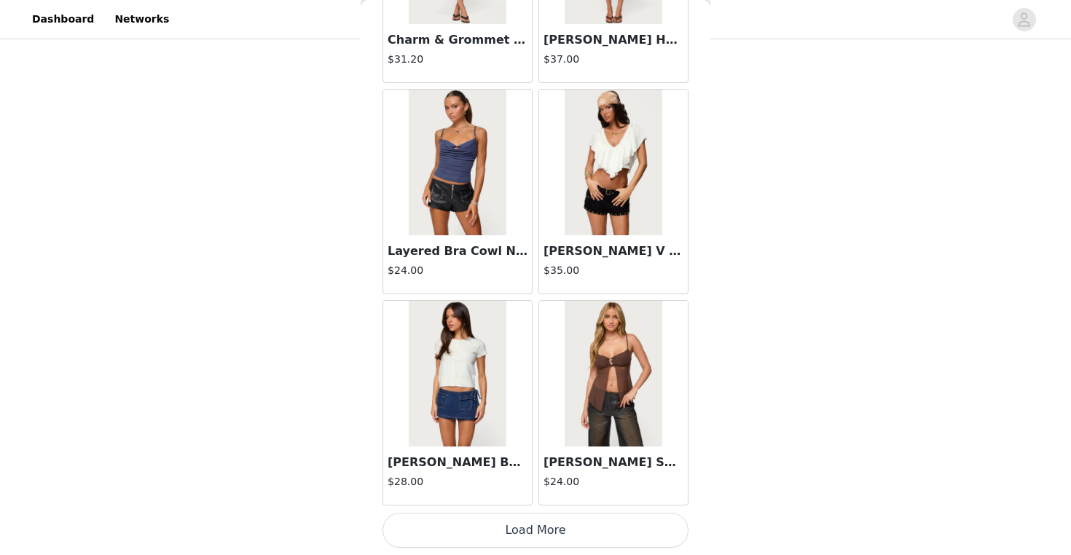
scroll to position [236, 0]
click at [498, 530] on button "Load More" at bounding box center [535, 530] width 306 height 35
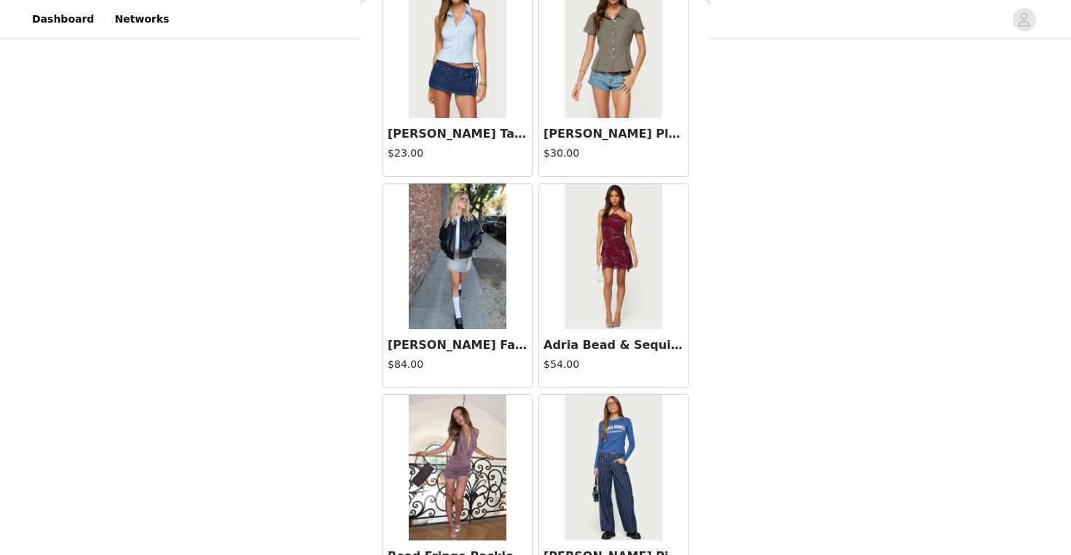
scroll to position [17389, 0]
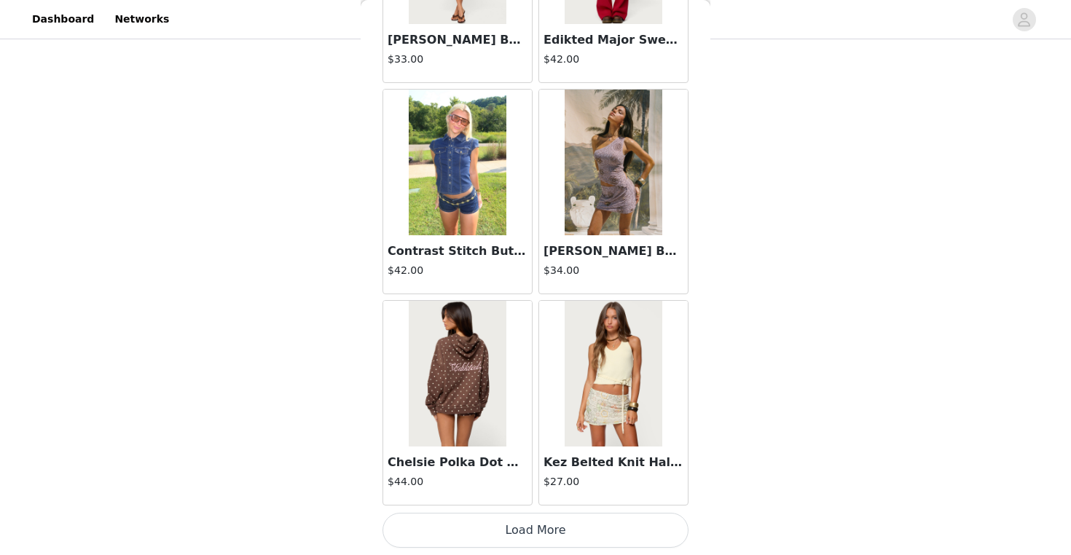
click at [541, 523] on button "Load More" at bounding box center [535, 530] width 306 height 35
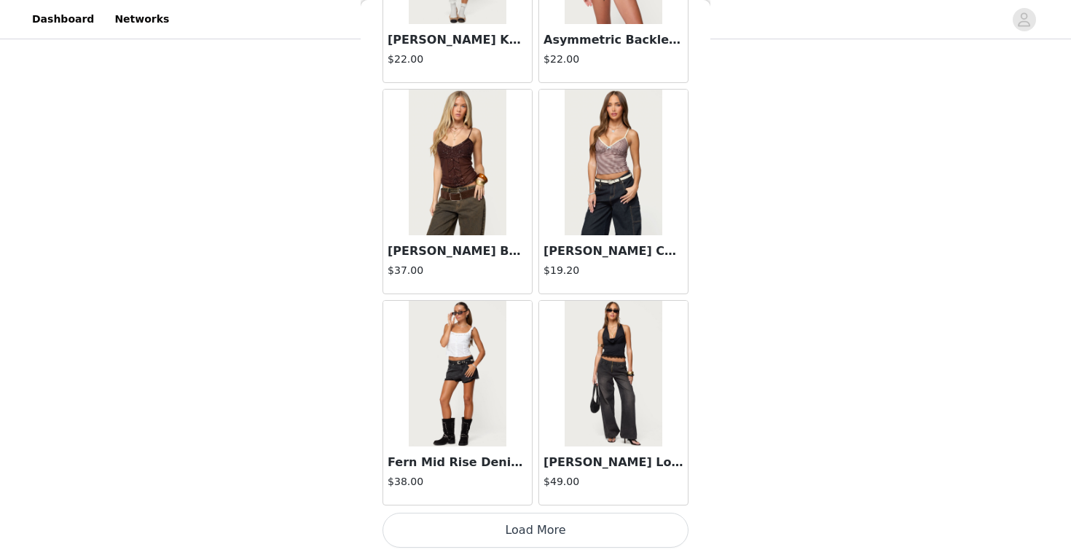
scroll to position [20685, 0]
click at [506, 533] on button "Load More" at bounding box center [535, 530] width 306 height 35
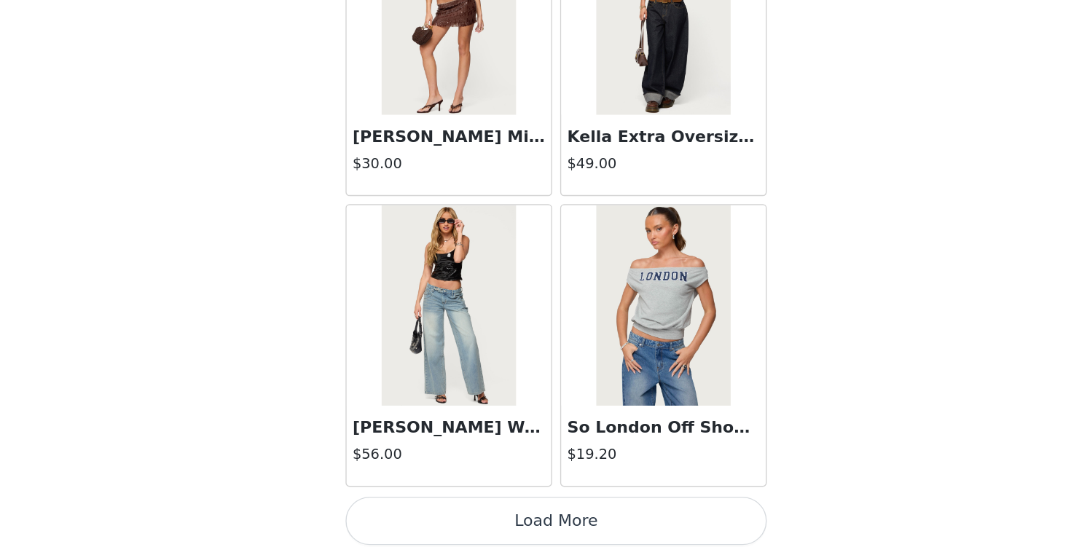
scroll to position [236, 0]
click at [382, 513] on button "Load More" at bounding box center [535, 530] width 306 height 35
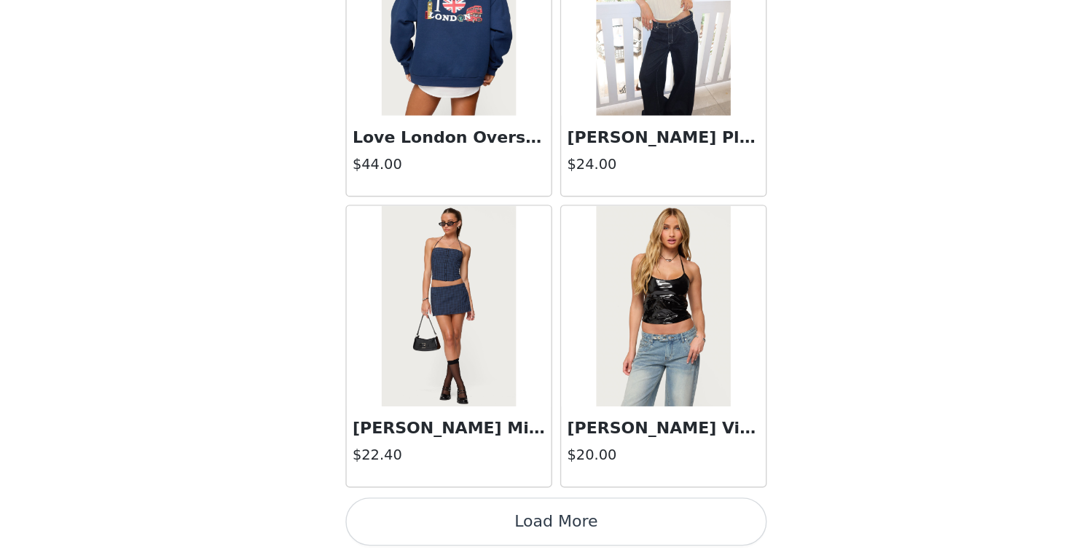
click at [404, 513] on button "Load More" at bounding box center [535, 530] width 306 height 35
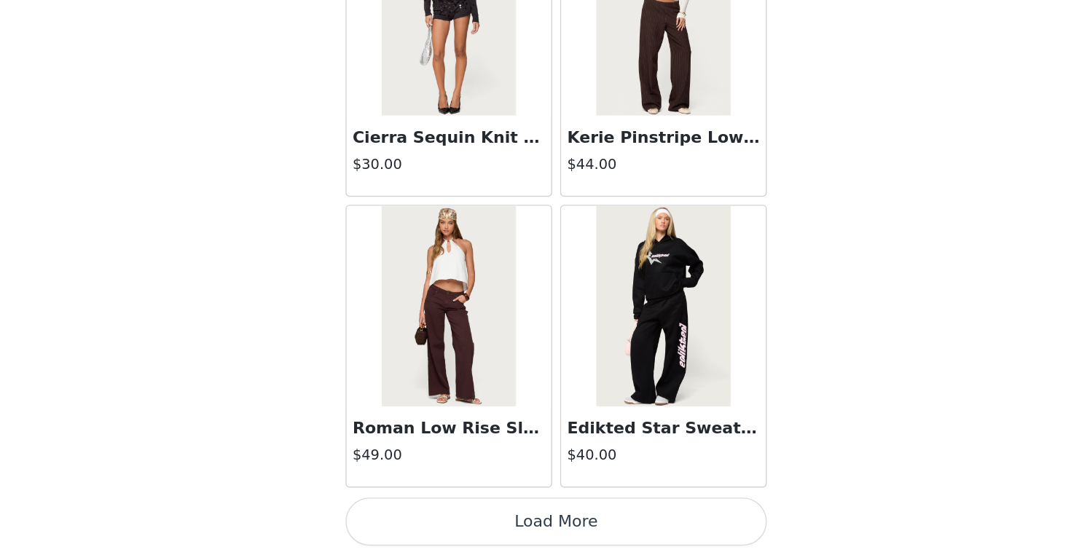
click at [432, 513] on button "Load More" at bounding box center [535, 530] width 306 height 35
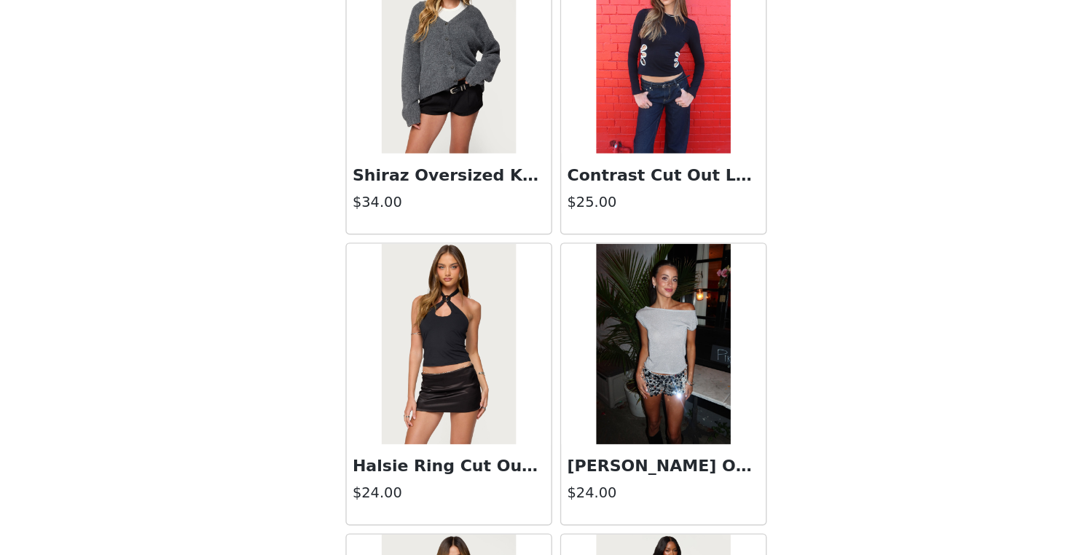
scroll to position [28047, 0]
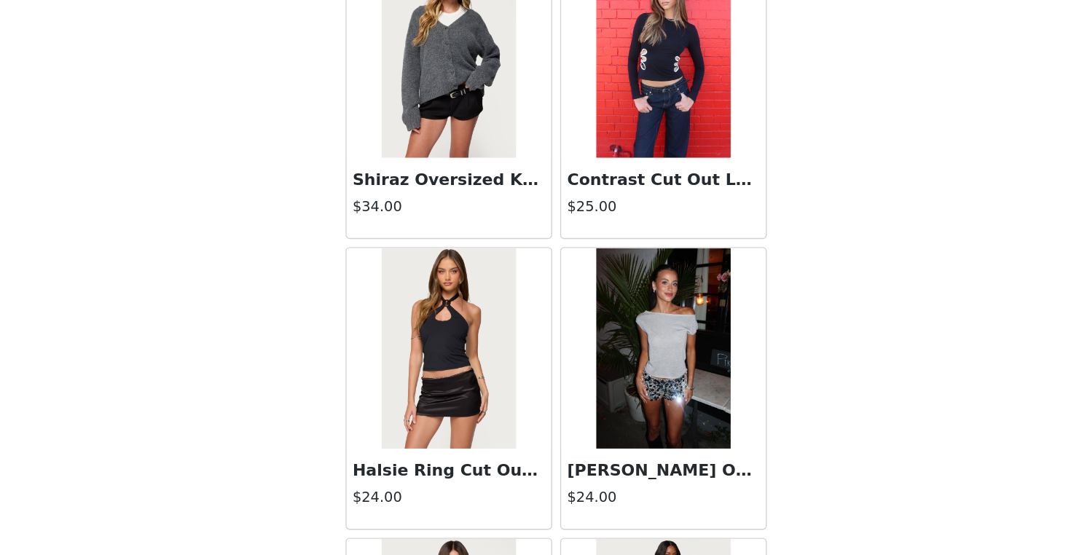
click at [409, 120] on img at bounding box center [457, 193] width 97 height 146
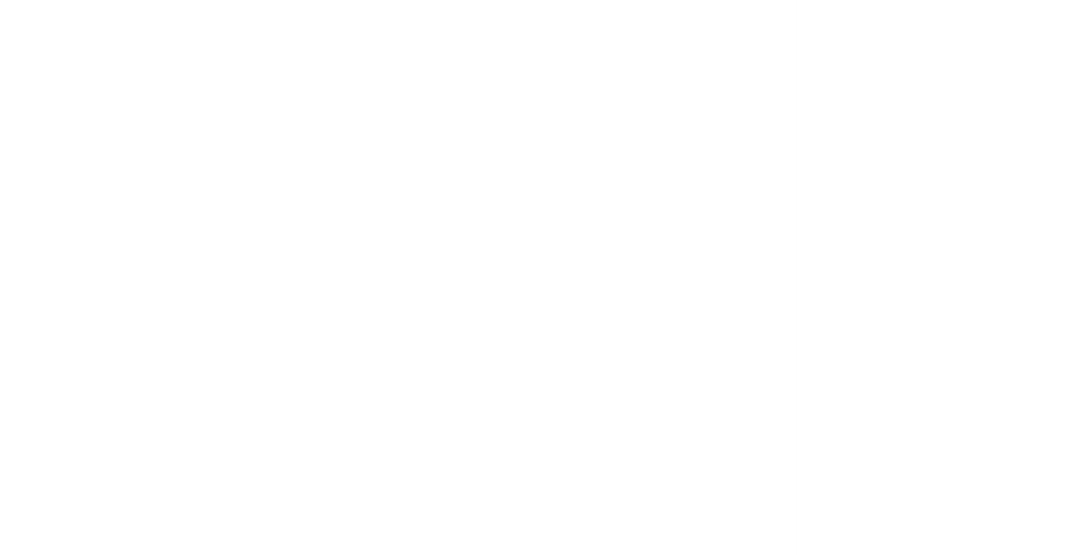
scroll to position [0, 0]
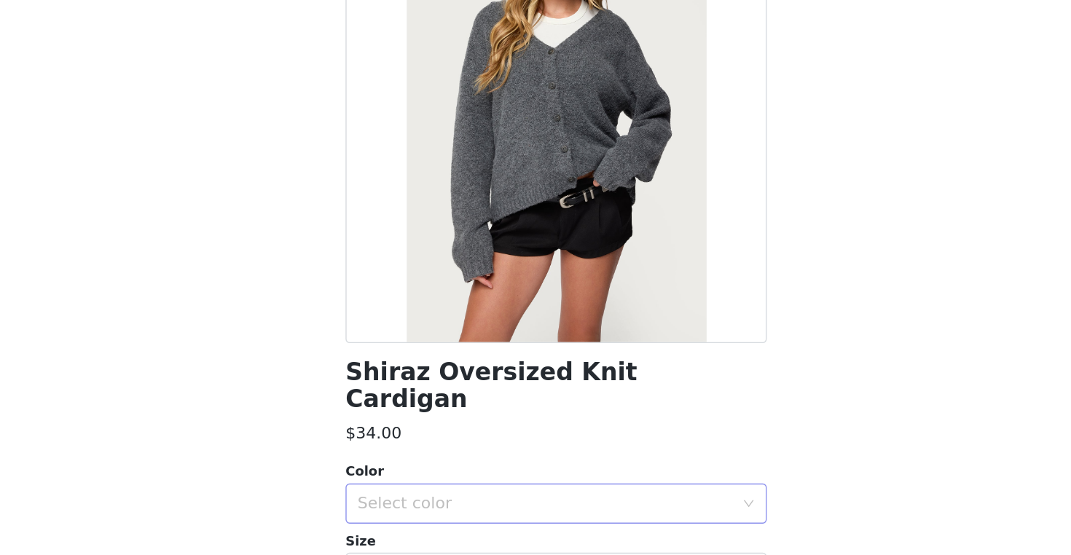
click at [391, 510] on div "Select color" at bounding box center [527, 517] width 272 height 15
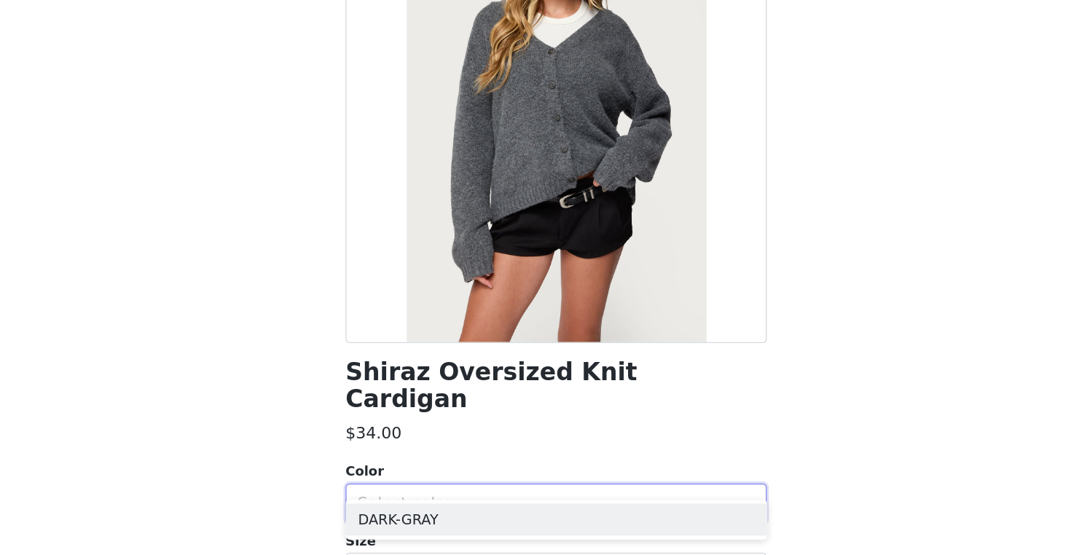
scroll to position [60, 0]
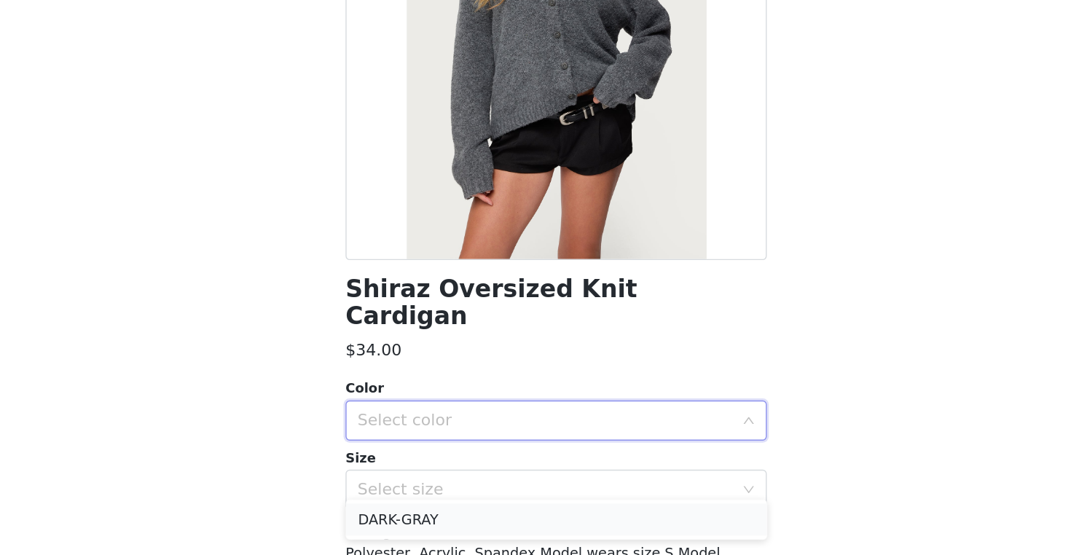
click at [382, 517] on li "DARK-GRAY" at bounding box center [535, 528] width 306 height 23
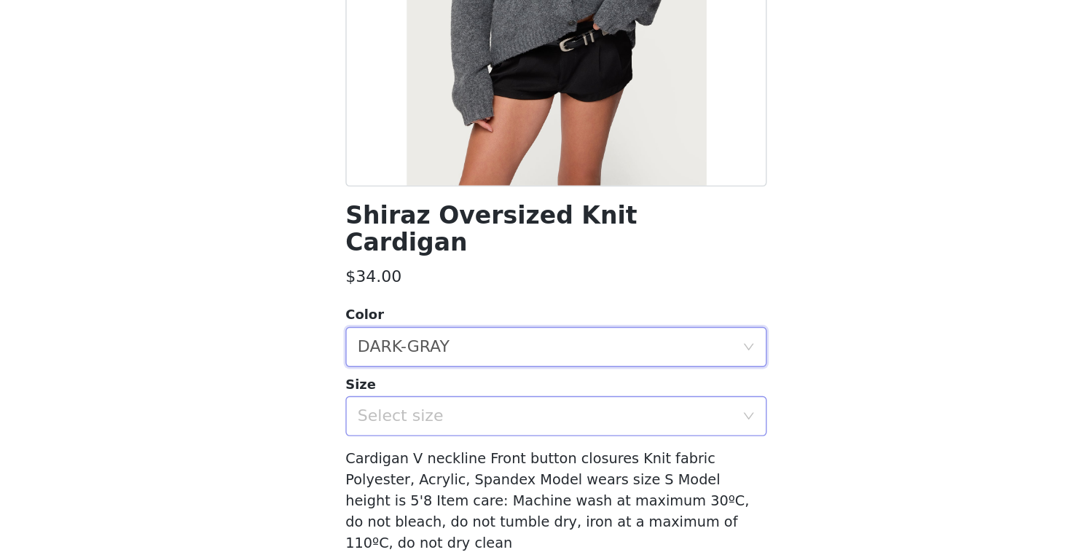
scroll to position [120, 0]
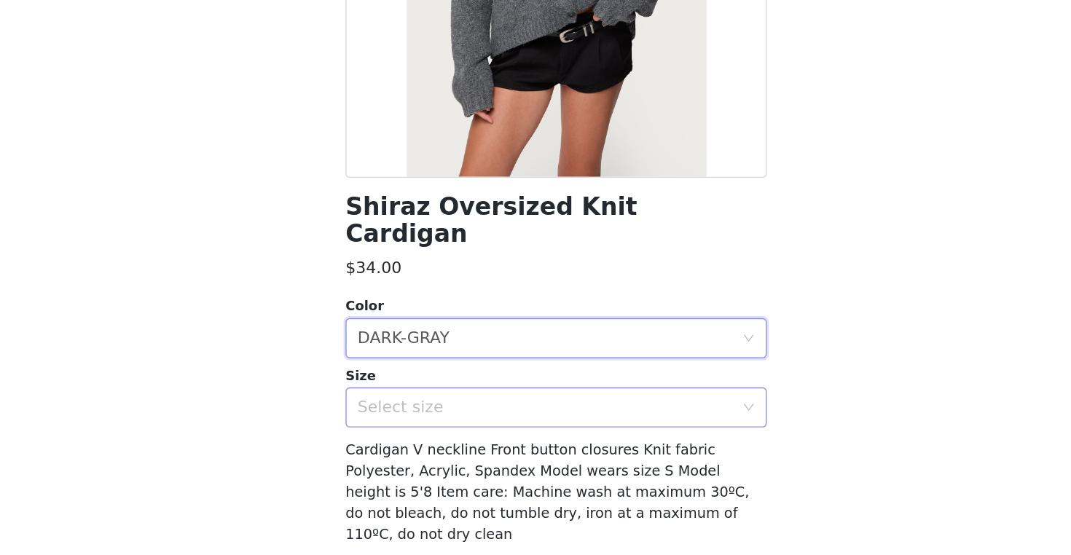
click at [391, 433] on div "Select size" at bounding box center [530, 447] width 279 height 28
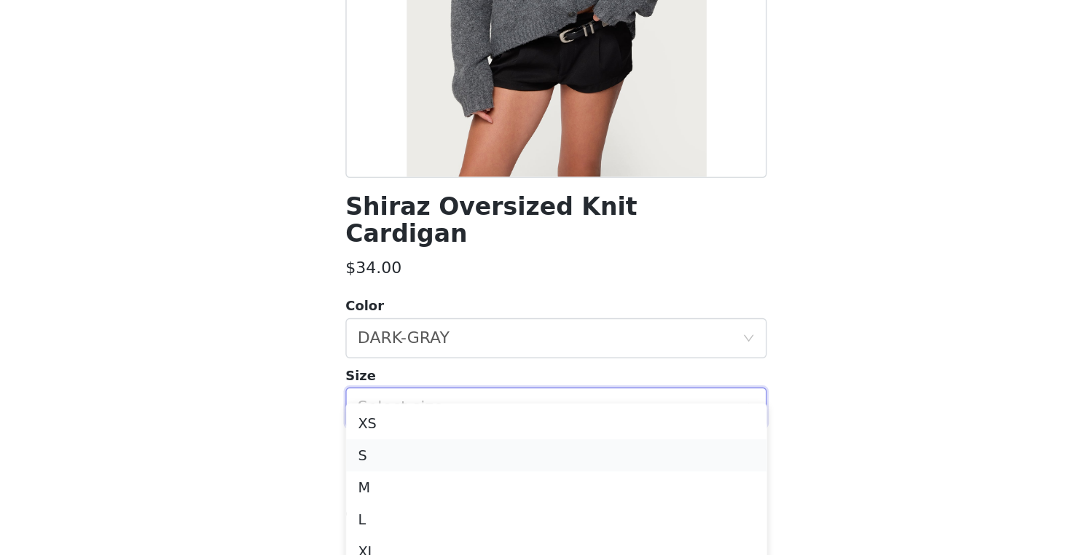
click at [382, 471] on li "S" at bounding box center [535, 482] width 306 height 23
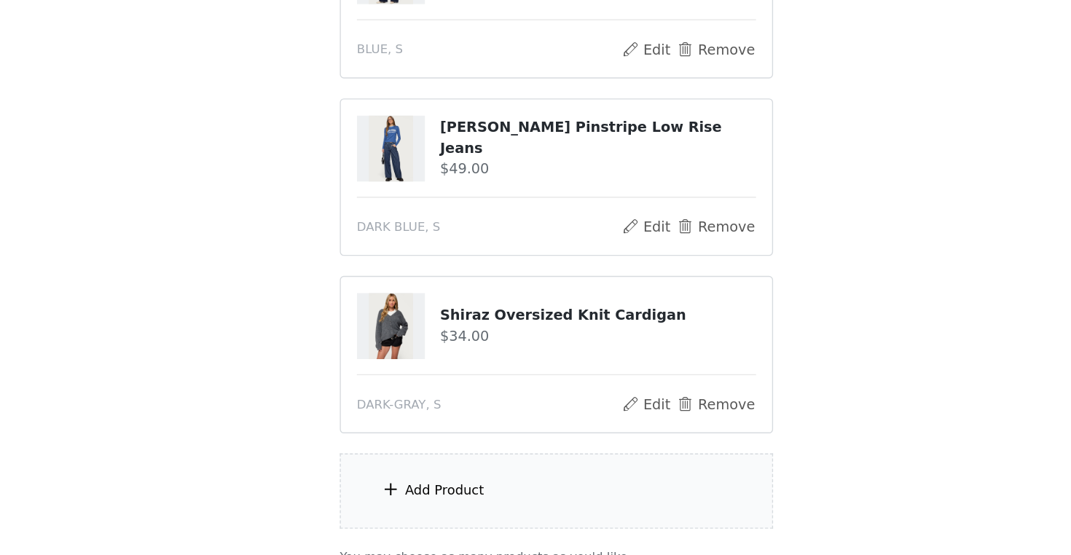
click at [378, 481] on div "Add Product" at bounding box center [535, 508] width 315 height 55
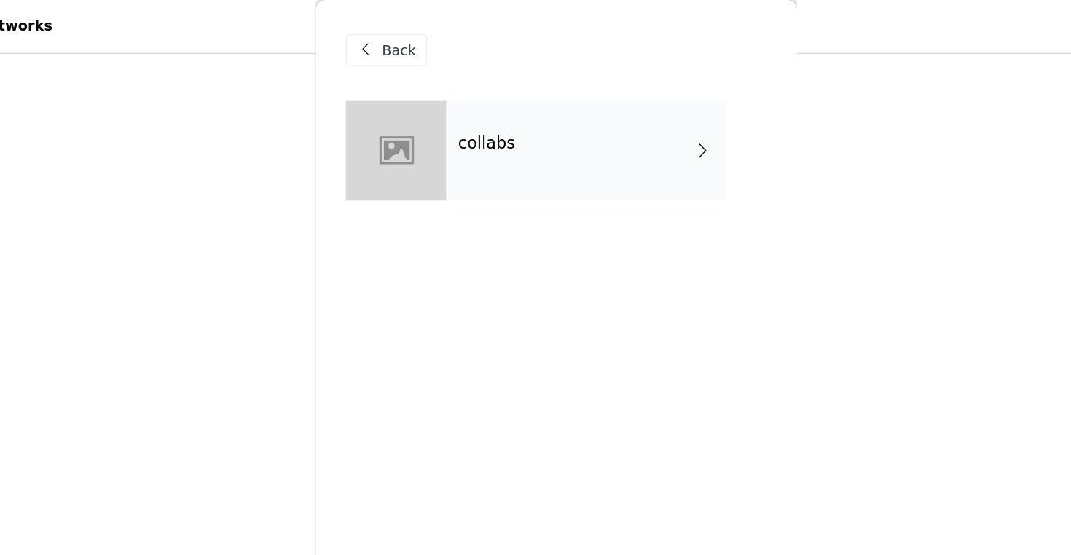
scroll to position [144, 0]
click at [455, 124] on div "collabs" at bounding box center [556, 109] width 202 height 73
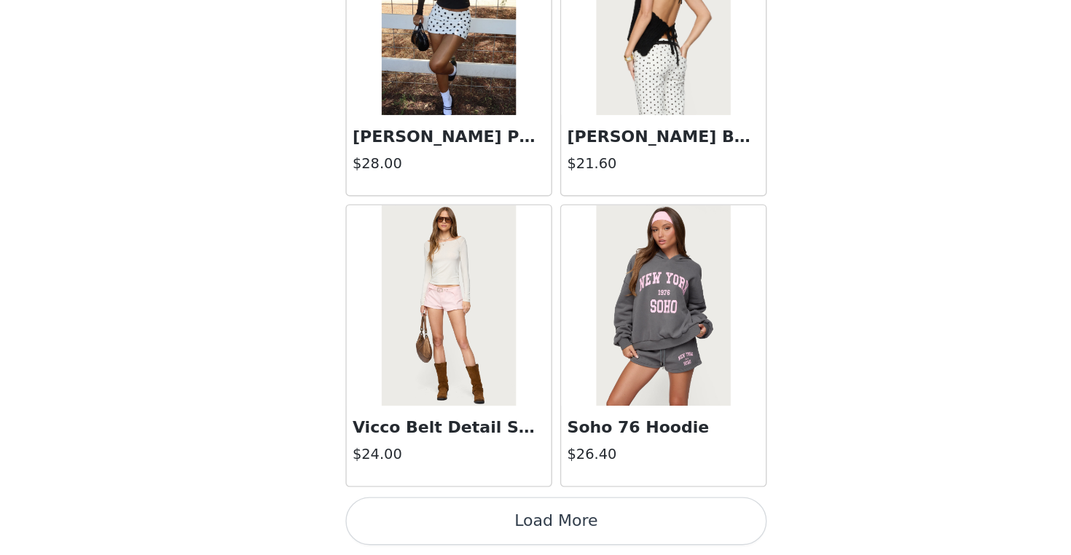
scroll to position [365, 0]
click at [401, 513] on button "Load More" at bounding box center [535, 530] width 306 height 35
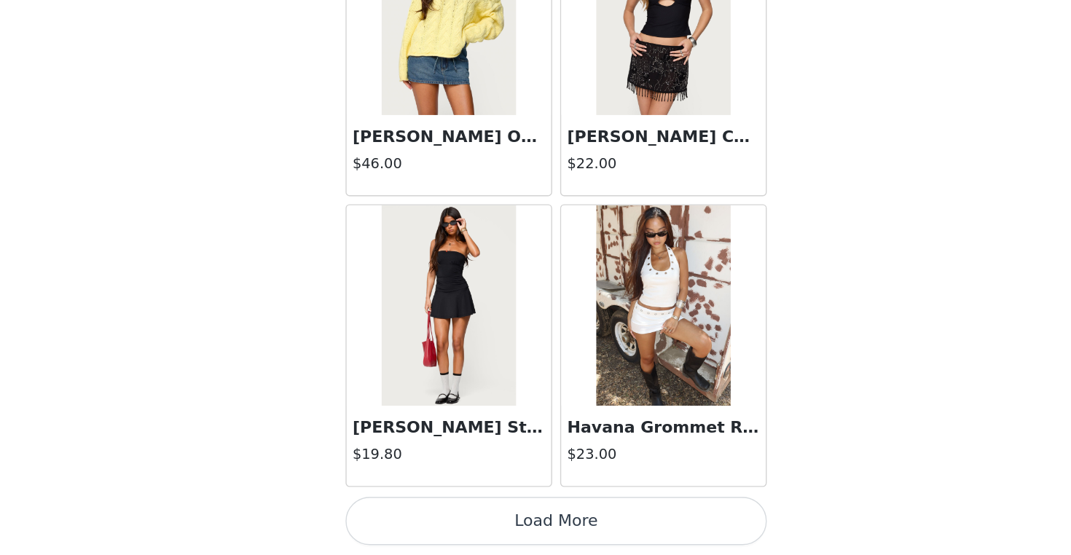
click at [396, 513] on button "Load More" at bounding box center [535, 530] width 306 height 35
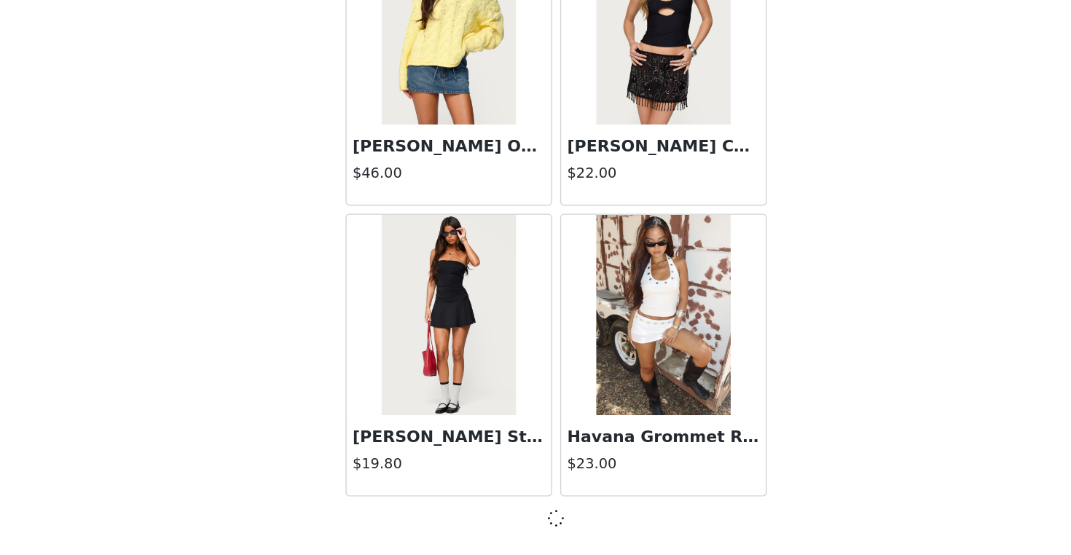
scroll to position [3780, 0]
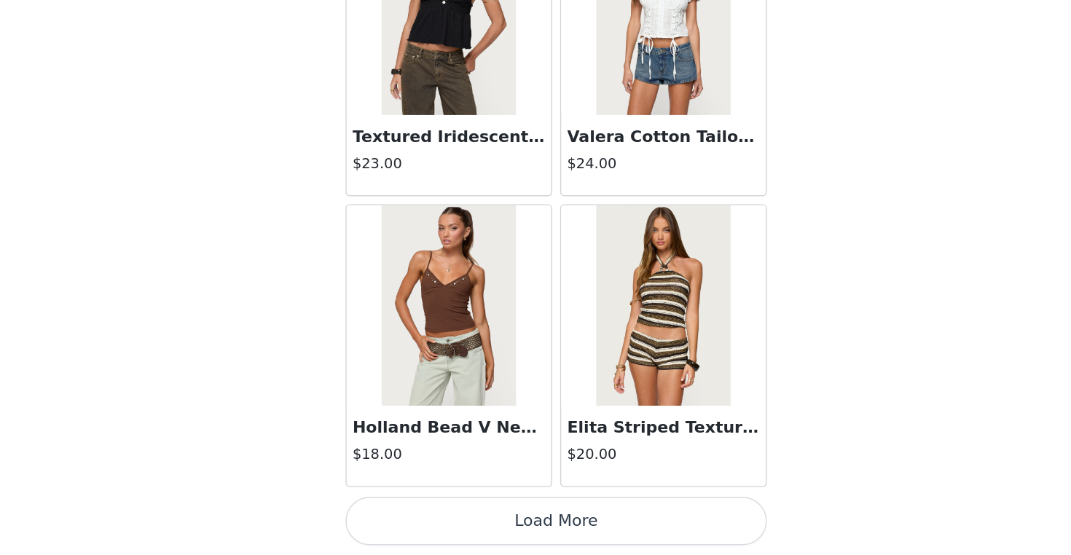
click at [404, 513] on button "Load More" at bounding box center [535, 530] width 306 height 35
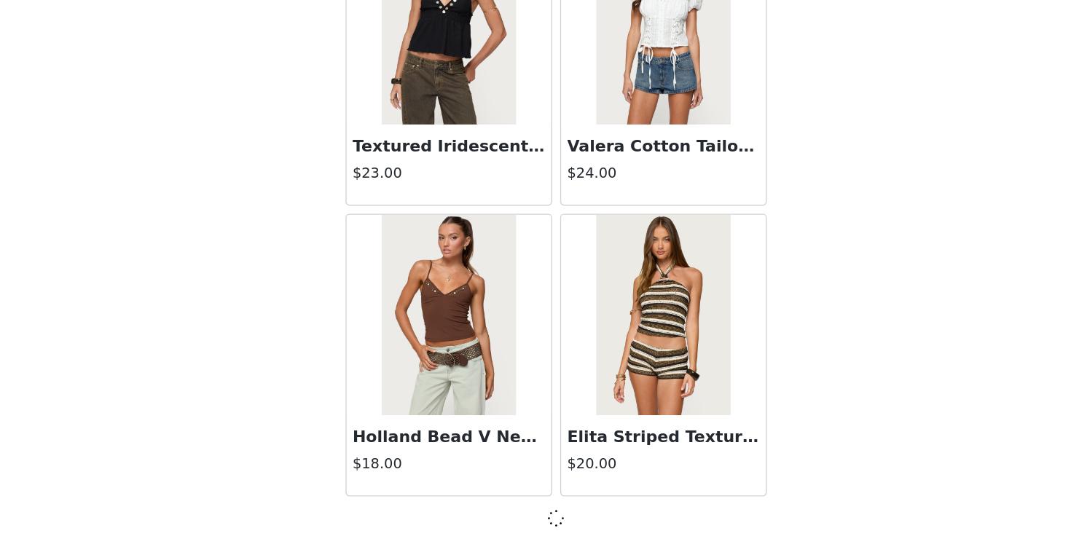
scroll to position [5892, 0]
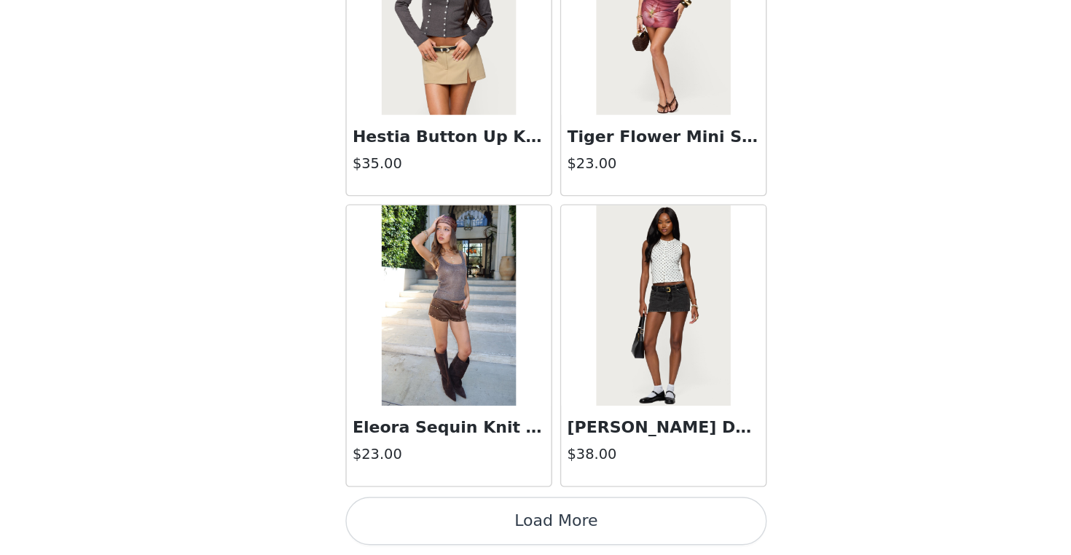
click at [401, 513] on button "Load More" at bounding box center [535, 530] width 306 height 35
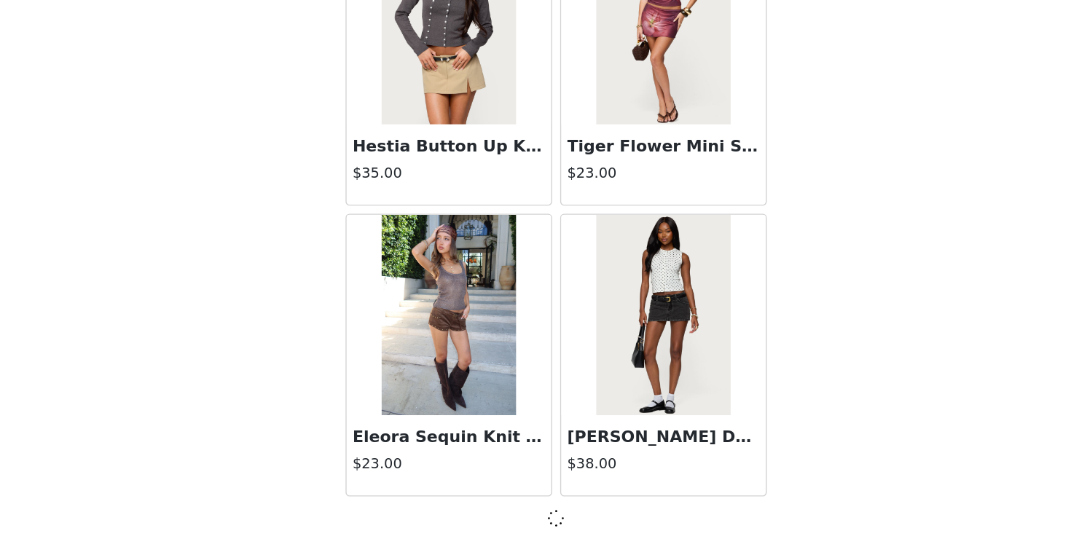
scroll to position [8004, 0]
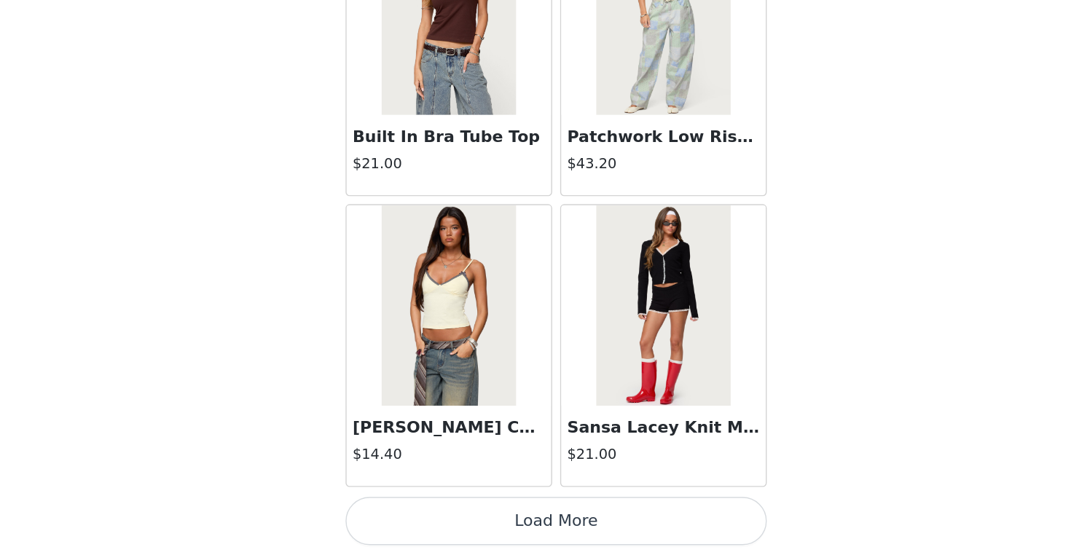
click at [397, 513] on button "Load More" at bounding box center [535, 530] width 306 height 35
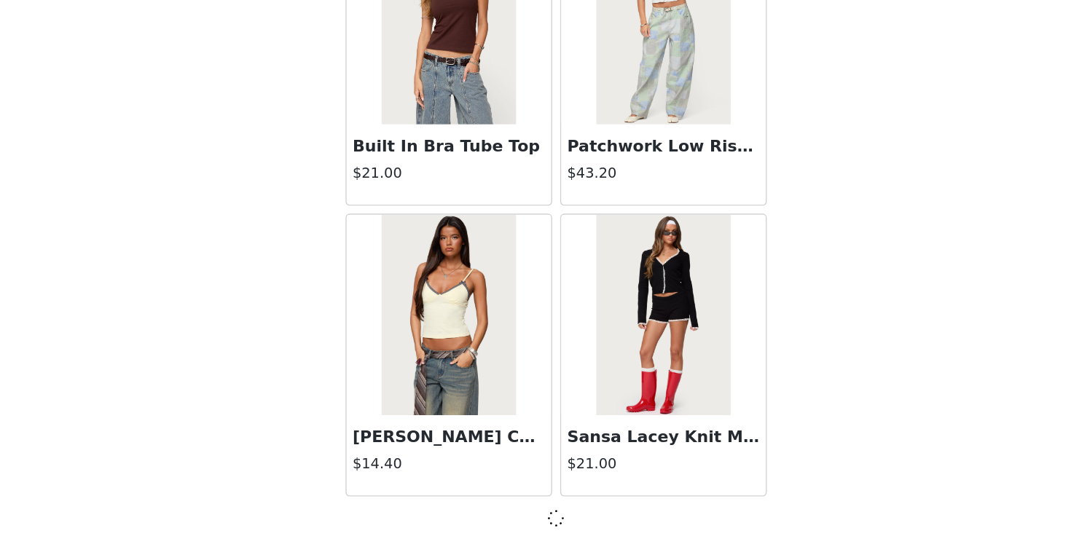
scroll to position [10117, 0]
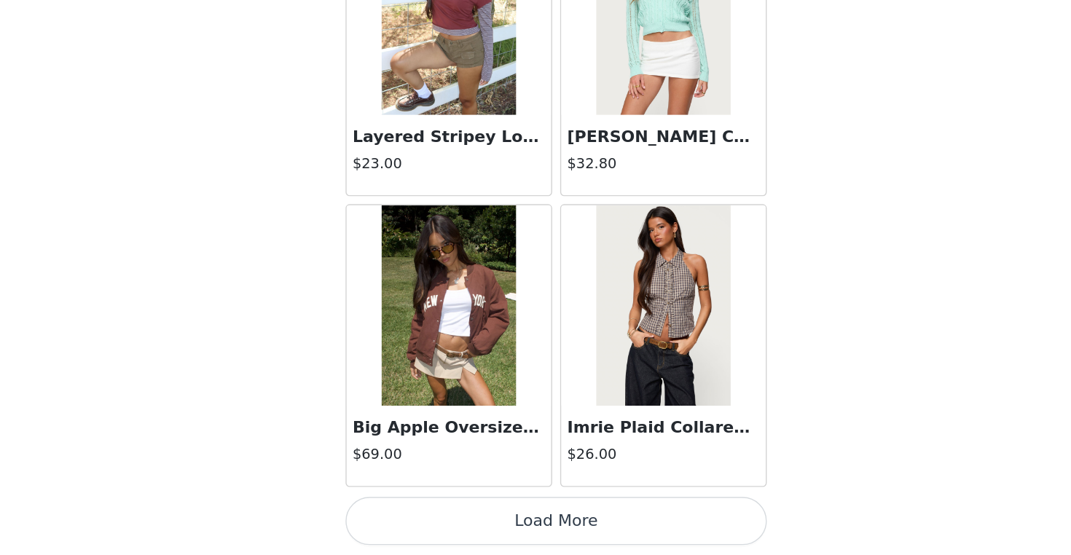
click at [429, 513] on button "Load More" at bounding box center [535, 530] width 306 height 35
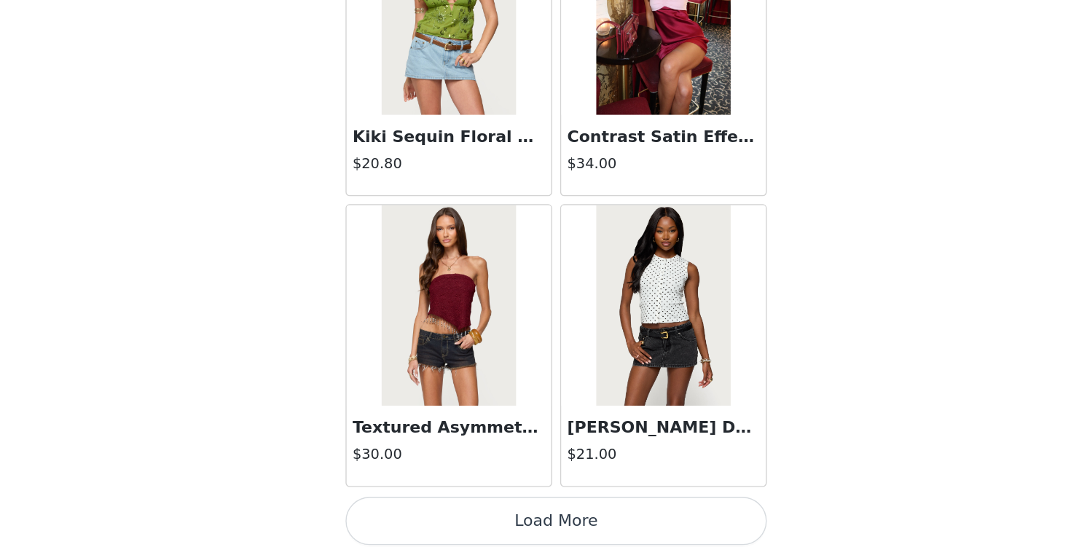
click at [384, 513] on button "Load More" at bounding box center [535, 530] width 306 height 35
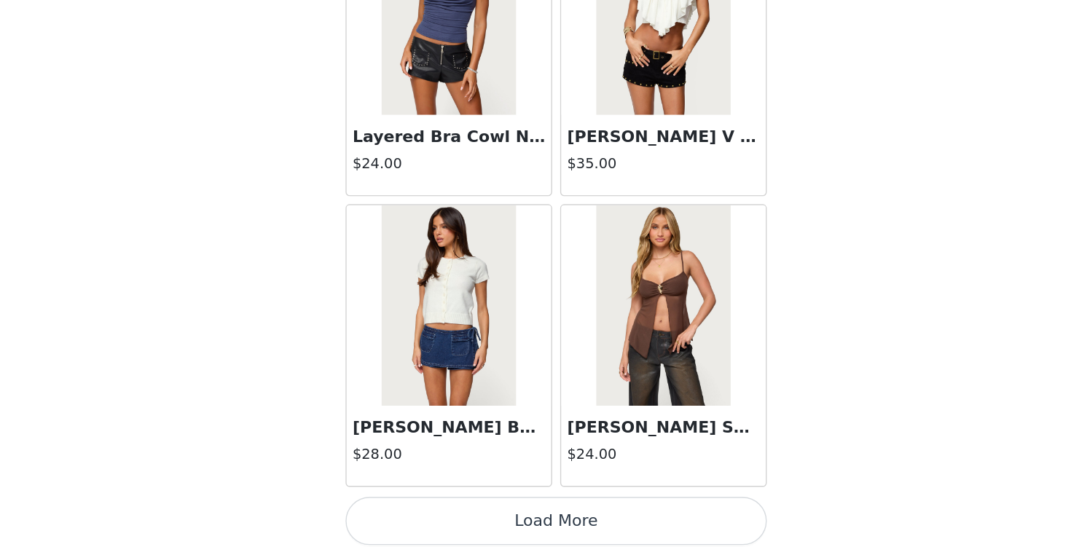
click at [395, 513] on button "Load More" at bounding box center [535, 530] width 306 height 35
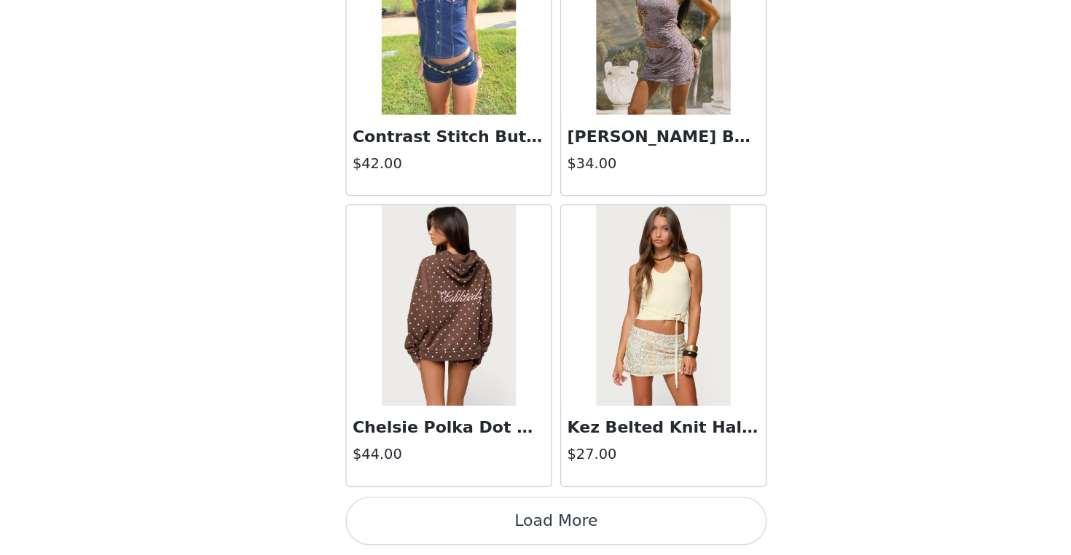
click at [382, 513] on button "Load More" at bounding box center [535, 530] width 306 height 35
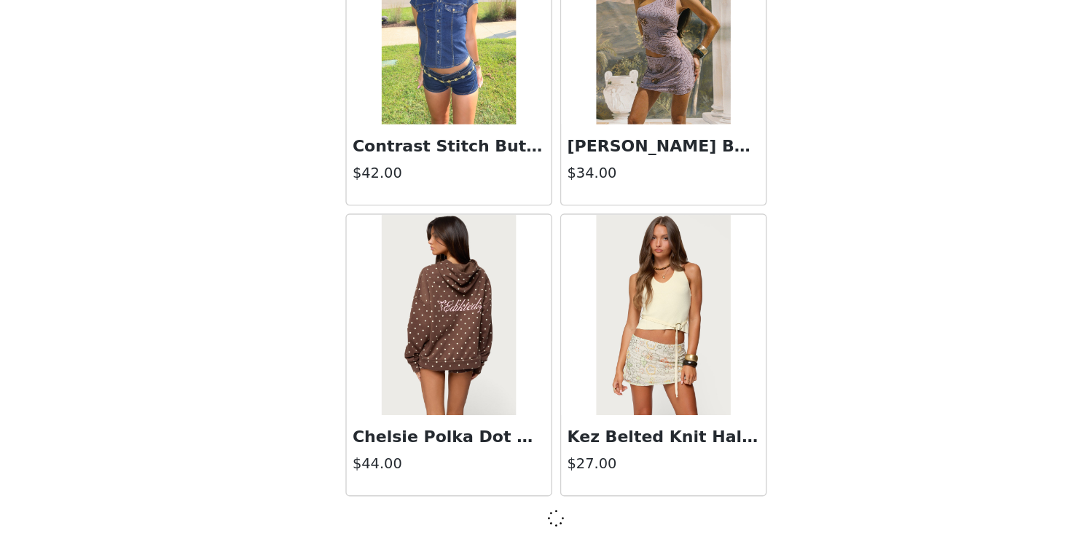
scroll to position [18566, 0]
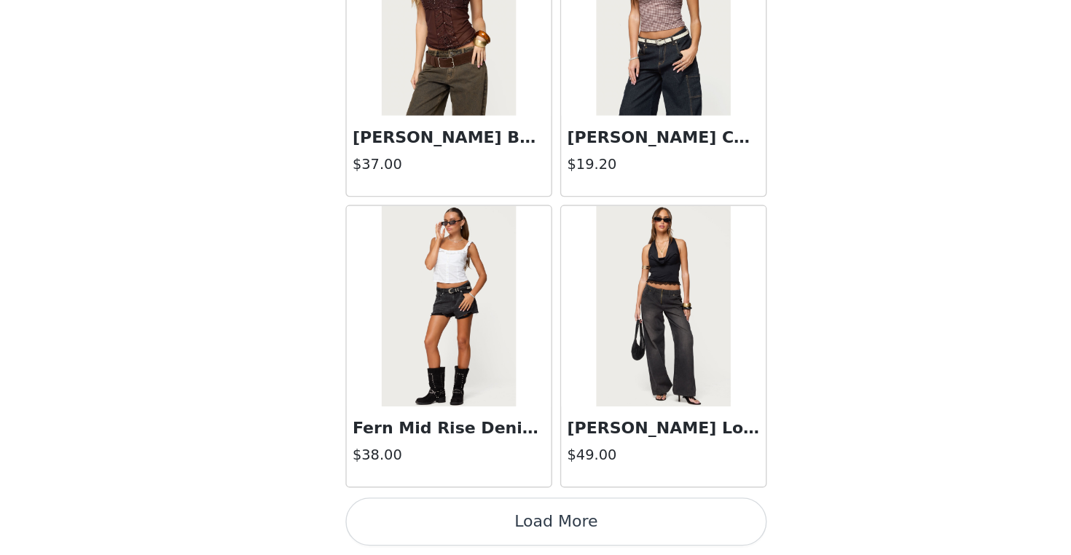
click at [385, 513] on button "Load More" at bounding box center [535, 530] width 306 height 35
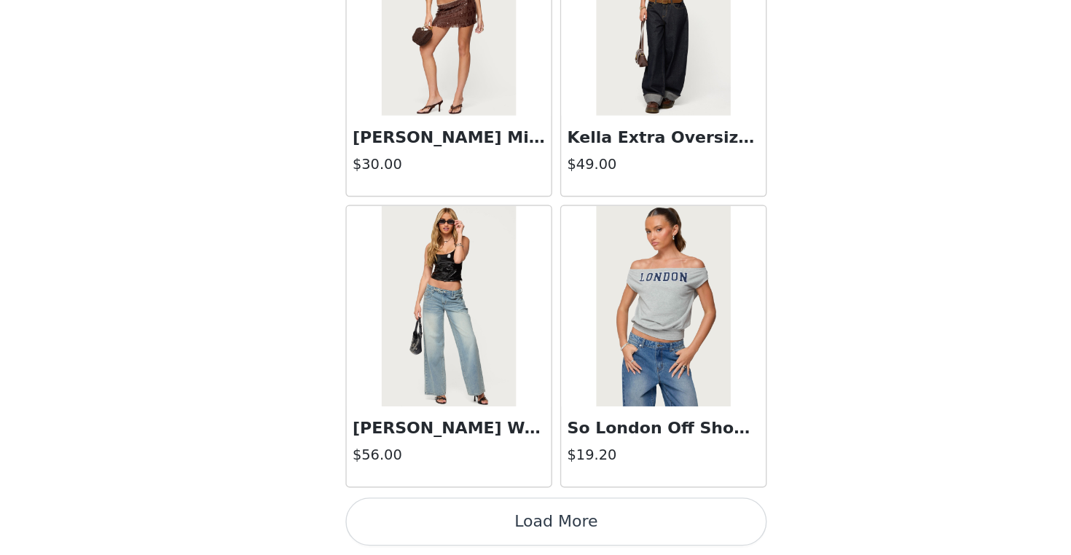
click at [396, 513] on button "Load More" at bounding box center [535, 530] width 306 height 35
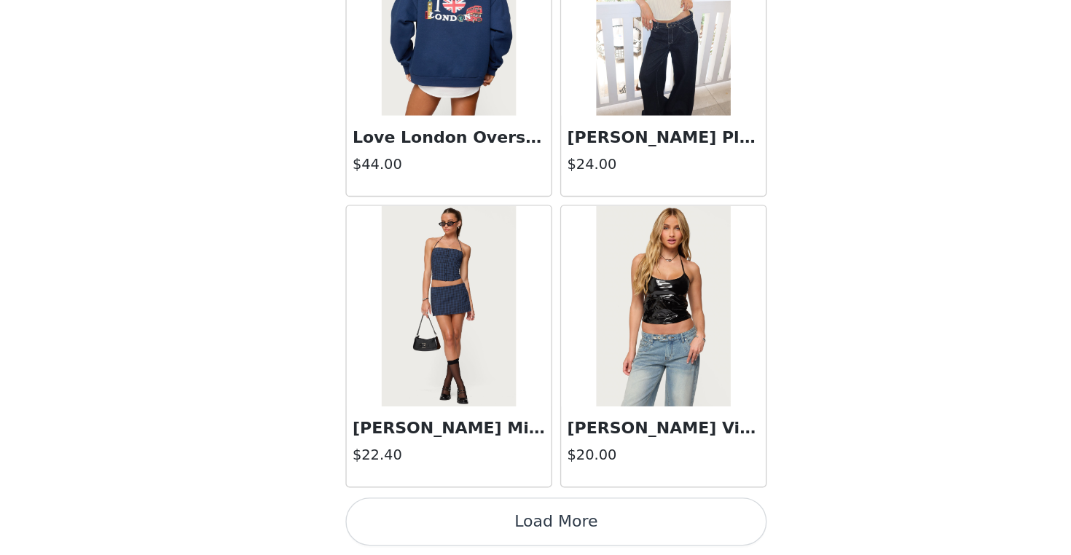
click at [404, 513] on button "Load More" at bounding box center [535, 530] width 306 height 35
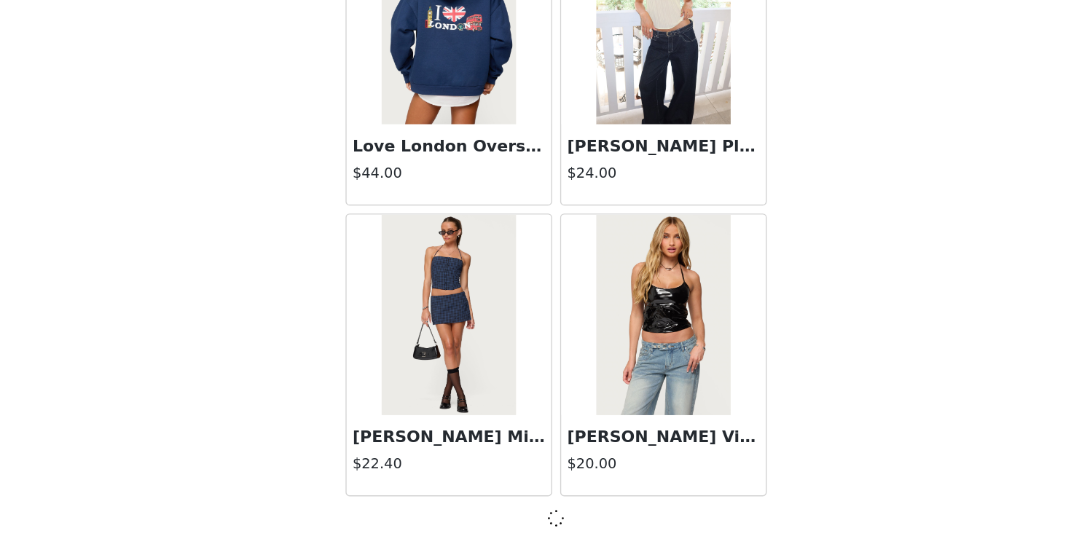
scroll to position [24903, 0]
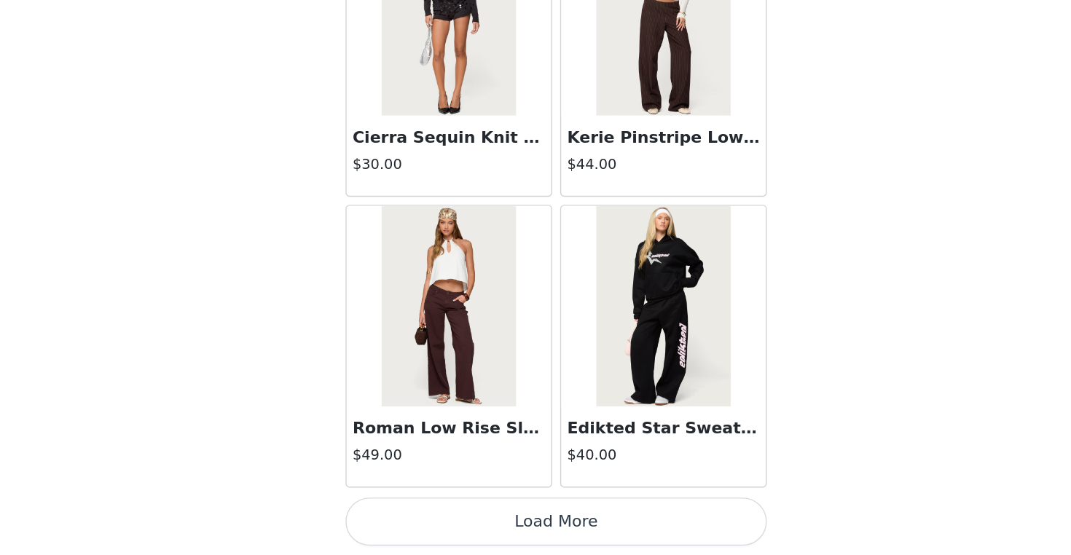
click at [415, 513] on button "Load More" at bounding box center [535, 530] width 306 height 35
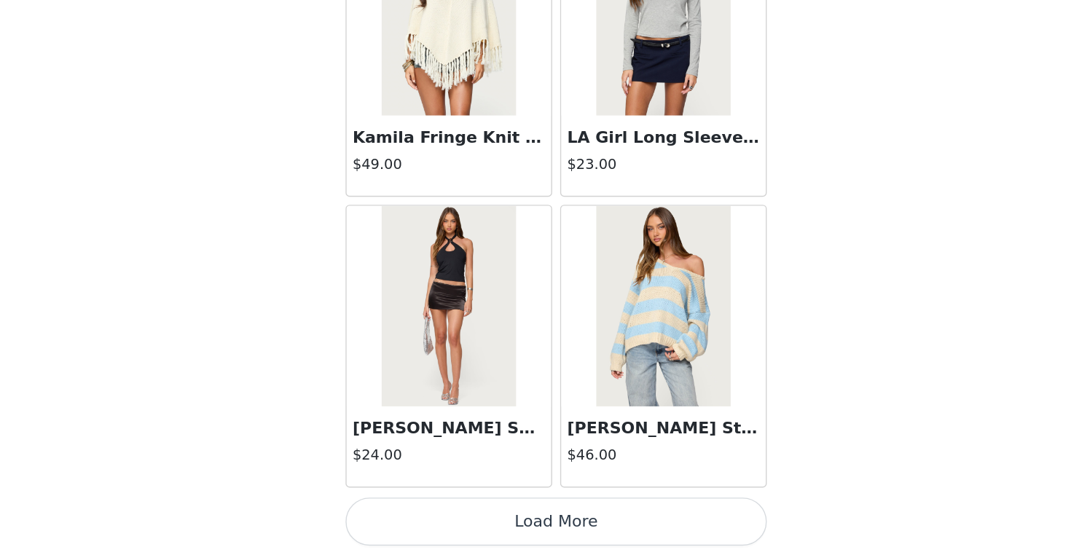
scroll to position [29134, 0]
click at [382, 513] on button "Load More" at bounding box center [535, 530] width 306 height 35
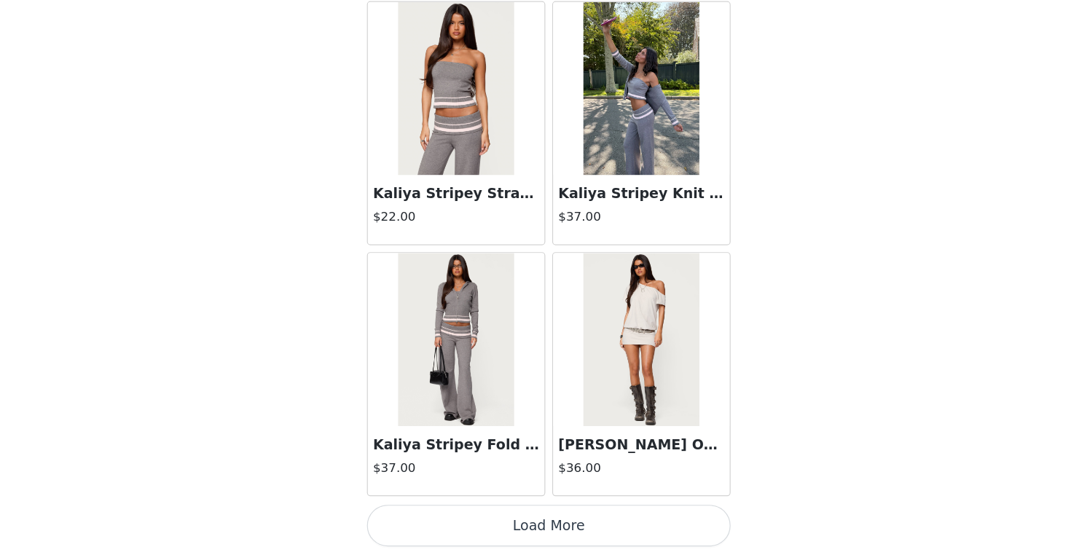
scroll to position [365, 0]
click at [447, 513] on button "Load More" at bounding box center [535, 530] width 306 height 35
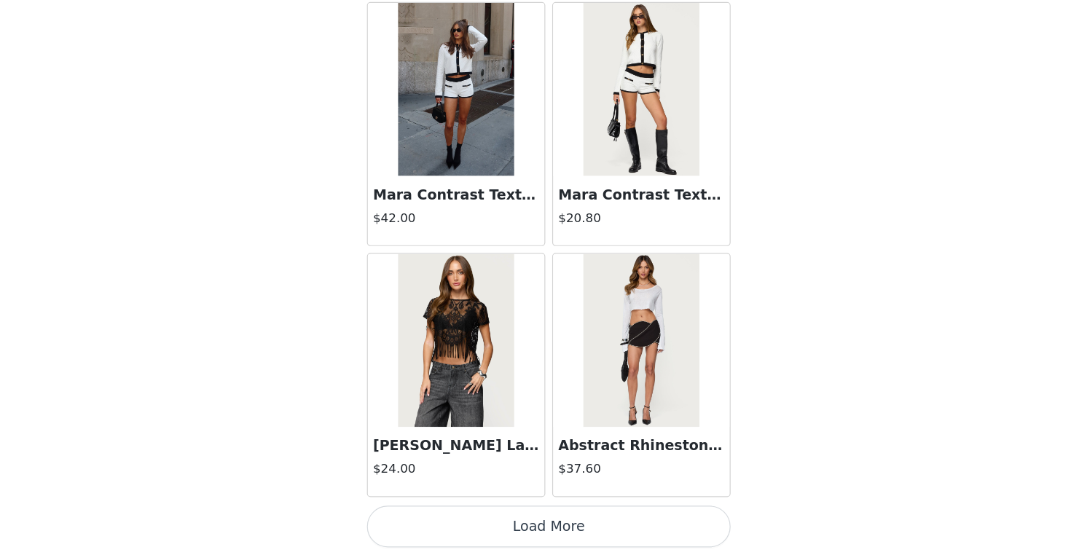
click at [447, 513] on button "Load More" at bounding box center [535, 530] width 306 height 35
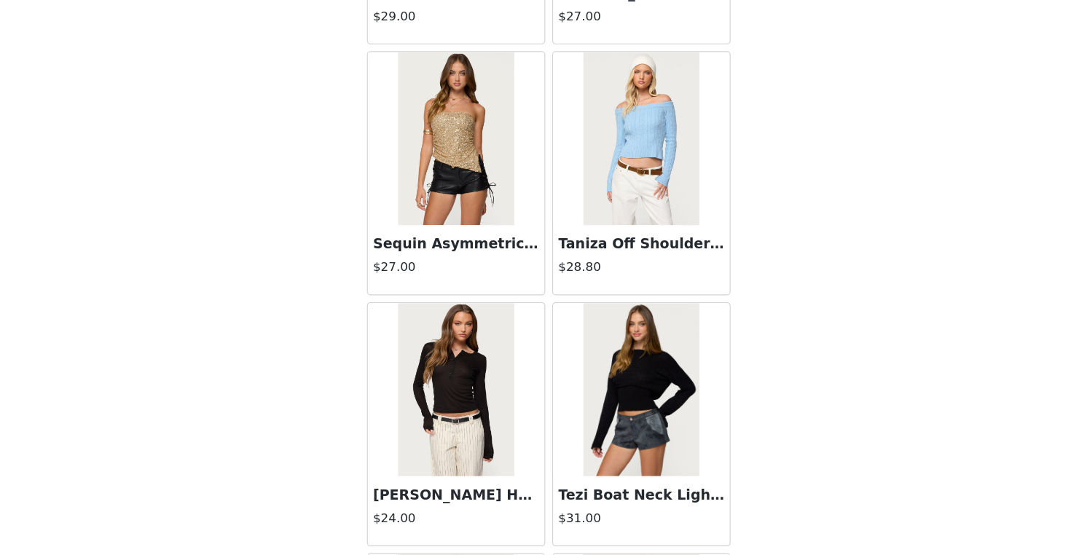
scroll to position [35297, 0]
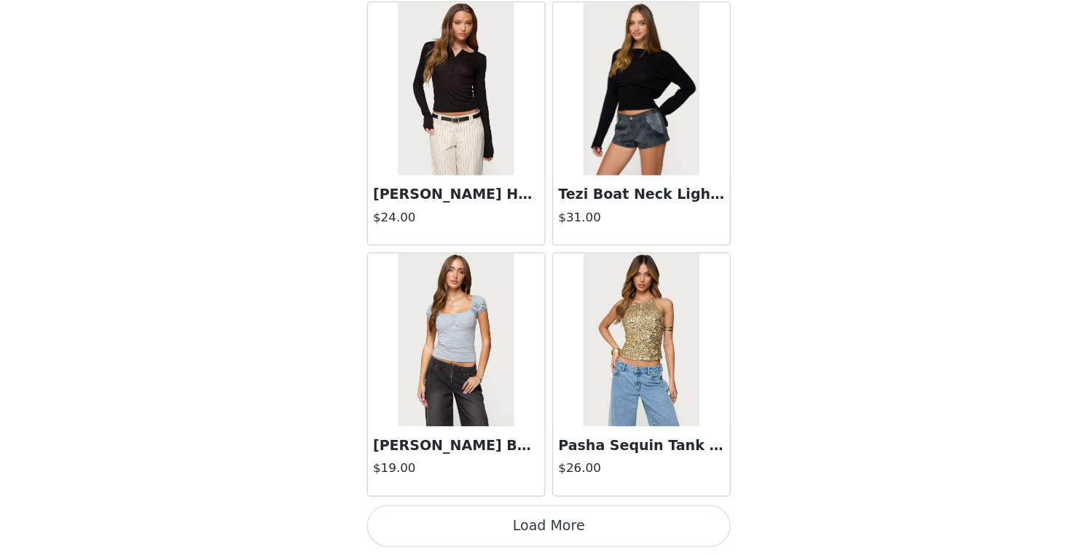
click at [455, 513] on button "Load More" at bounding box center [535, 530] width 306 height 35
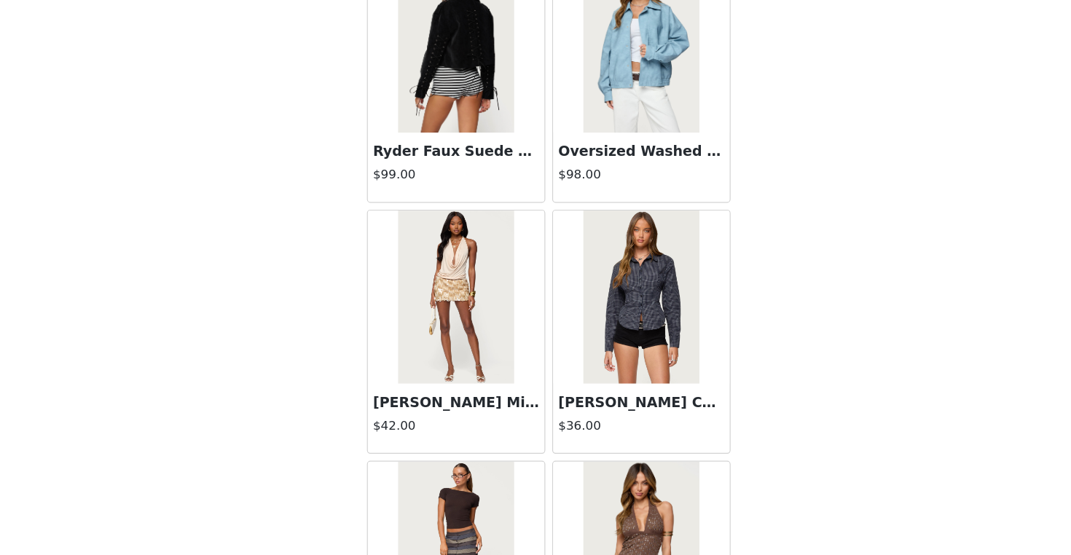
scroll to position [37066, 0]
